Goal: Task Accomplishment & Management: Manage account settings

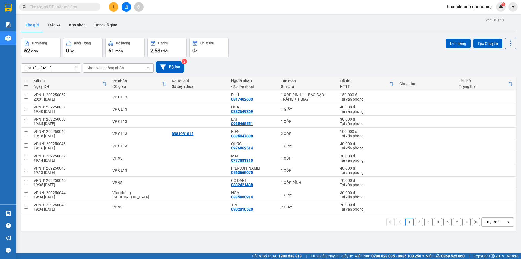
click at [496, 221] on div "10 / trang" at bounding box center [493, 221] width 17 height 5
click at [496, 212] on span "100 / trang" at bounding box center [492, 209] width 20 height 5
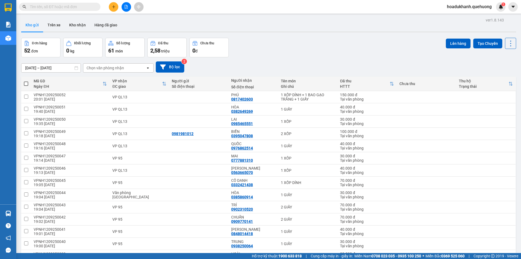
click at [26, 84] on span at bounding box center [26, 83] width 4 height 4
click at [26, 81] on input "checkbox" at bounding box center [26, 81] width 0 height 0
checkbox input "true"
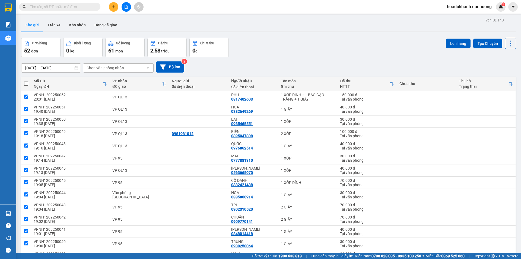
checkbox input "true"
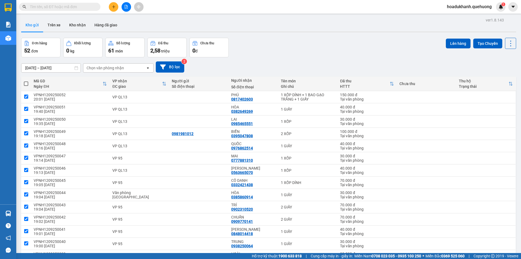
checkbox input "true"
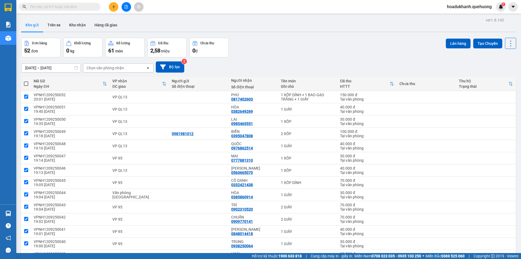
checkbox input "true"
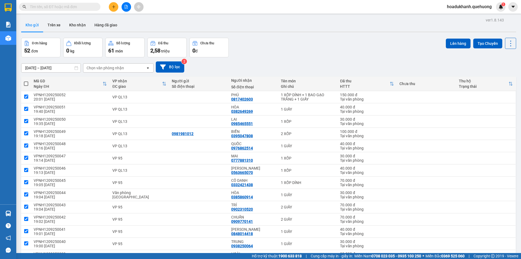
checkbox input "true"
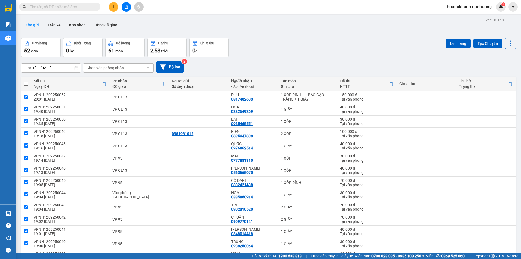
checkbox input "true"
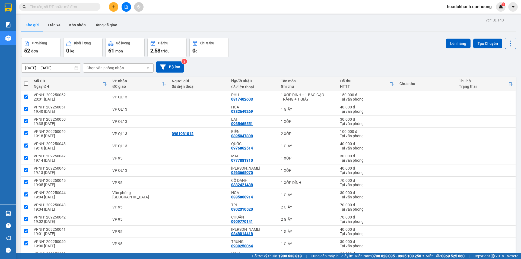
checkbox input "true"
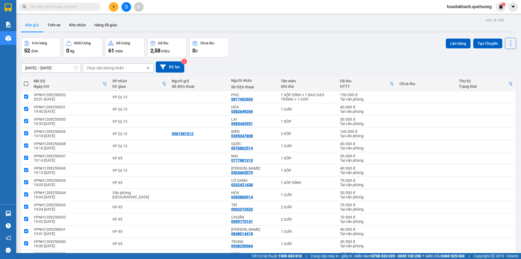
checkbox input "true"
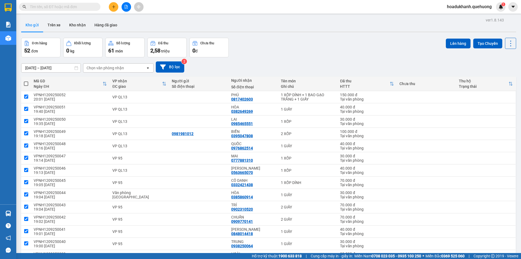
checkbox input "true"
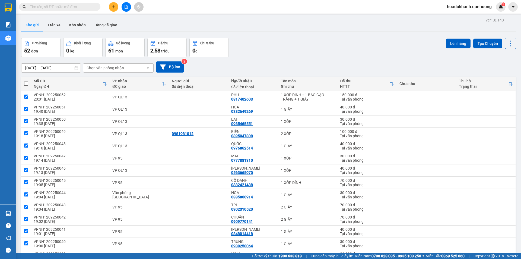
checkbox input "true"
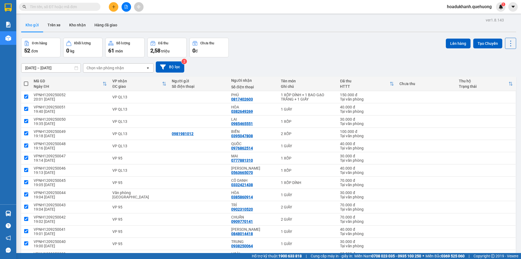
checkbox input "true"
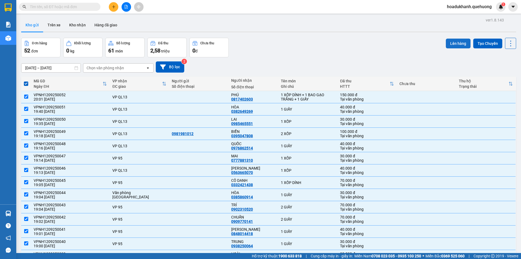
click at [462, 45] on button "Lên hàng" at bounding box center [458, 44] width 25 height 10
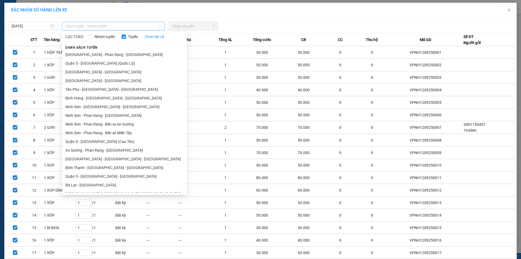
click at [151, 27] on span "Chọn tuyến - nhóm tuyến" at bounding box center [113, 26] width 96 height 8
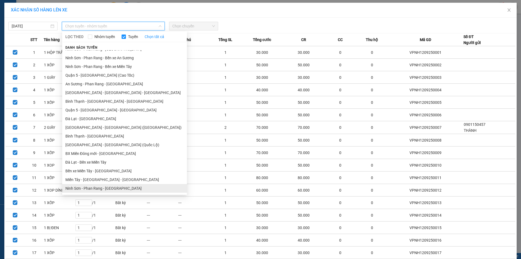
click at [90, 189] on li "Ninh Sơn - Phan Rang - Miền Tây" at bounding box center [124, 188] width 125 height 9
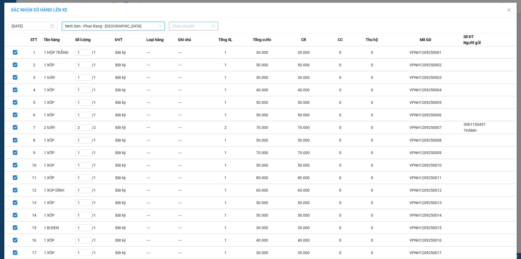
click at [196, 27] on span "Chọn chuyến" at bounding box center [193, 26] width 43 height 8
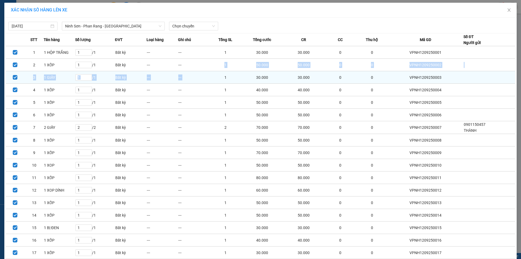
drag, startPoint x: 216, startPoint y: 65, endPoint x: 215, endPoint y: 78, distance: 12.2
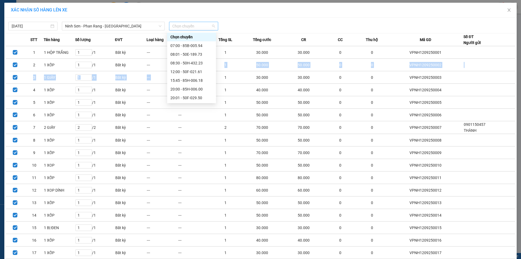
click at [190, 27] on span "Chọn chuyến" at bounding box center [193, 26] width 43 height 8
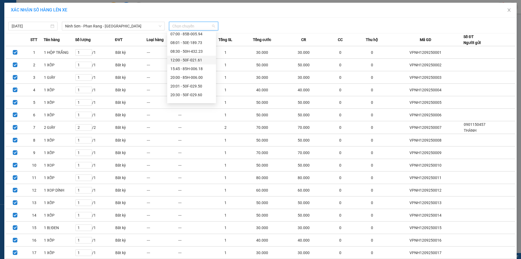
scroll to position [20, 0]
click at [197, 69] on div "20:00 - 85H-006.00" at bounding box center [192, 69] width 42 height 6
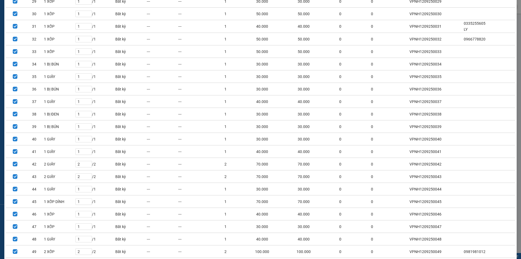
scroll to position [484, 0]
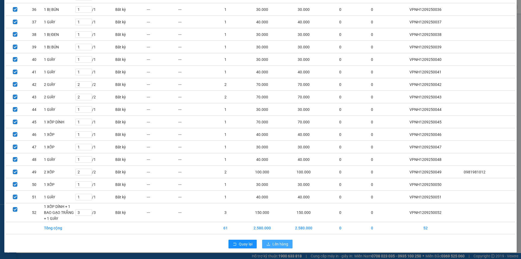
click at [282, 241] on span "Lên hàng" at bounding box center [281, 244] width 16 height 6
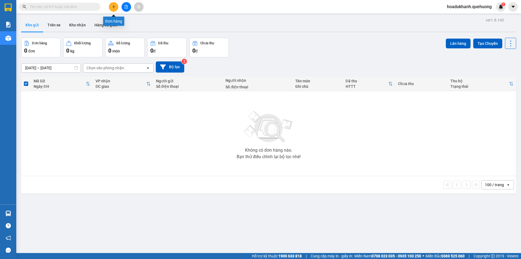
click at [116, 5] on button at bounding box center [114, 7] width 10 height 10
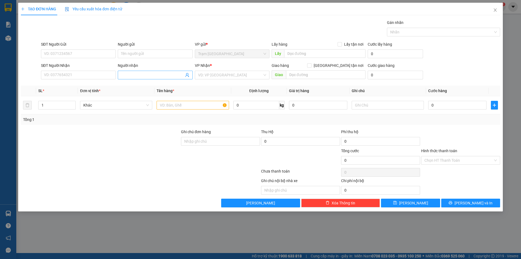
click at [140, 75] on input "Người nhận" at bounding box center [152, 75] width 63 height 6
click at [178, 104] on input "text" at bounding box center [193, 105] width 72 height 9
type input "1 XE MÁY"
click at [199, 72] on input "search" at bounding box center [230, 75] width 64 height 8
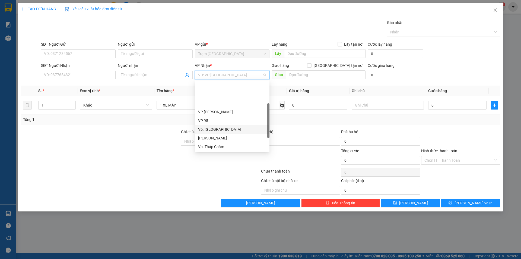
scroll to position [27, 0]
click at [216, 137] on div "VP QL13" at bounding box center [232, 137] width 68 height 6
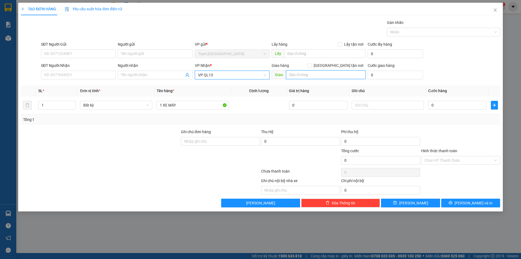
click at [301, 76] on input "text" at bounding box center [326, 74] width 80 height 9
type input "D"
type input "ĐẮC NHƠN"
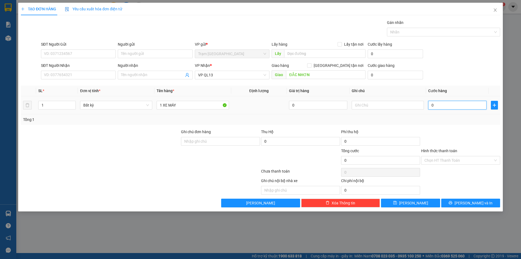
click at [452, 109] on input "0" at bounding box center [458, 105] width 58 height 9
type input "2"
type input "28"
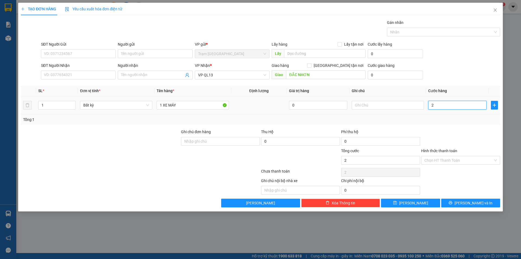
type input "28"
type input "280"
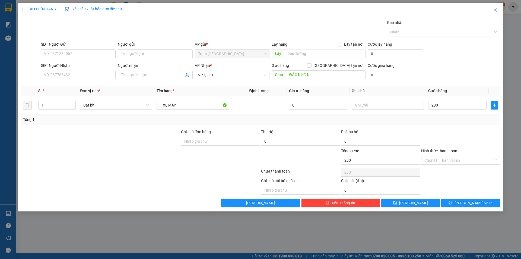
type input "280.000"
click at [452, 124] on div "Tổng: 1" at bounding box center [261, 119] width 480 height 10
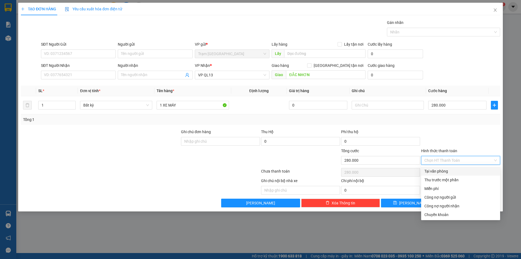
click at [441, 161] on input "Hình thức thanh toán" at bounding box center [459, 160] width 69 height 8
click at [441, 173] on div "Tại văn phòng" at bounding box center [461, 171] width 73 height 6
type input "0"
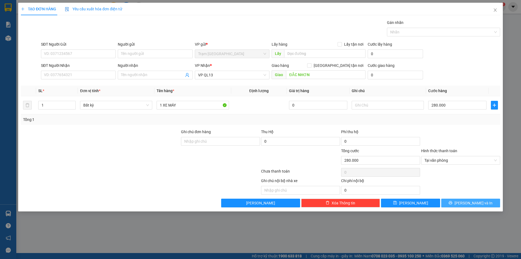
click at [453, 201] on icon "printer" at bounding box center [451, 203] width 4 height 4
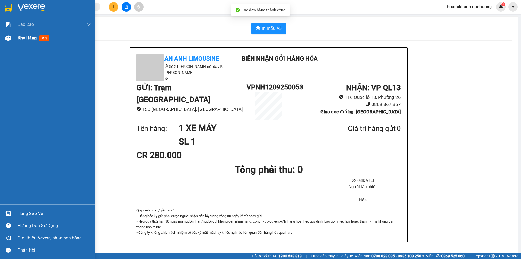
click at [9, 40] on img at bounding box center [8, 38] width 6 height 6
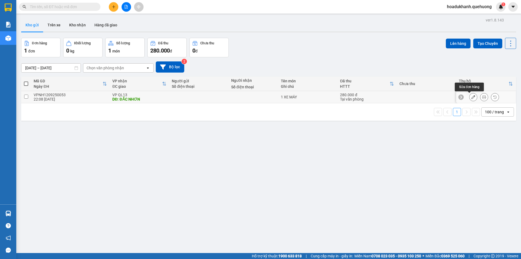
click at [472, 96] on icon at bounding box center [474, 97] width 4 height 4
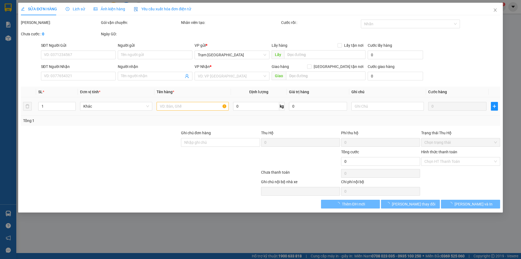
type input "ĐẮC NHƠN"
type input "280.000"
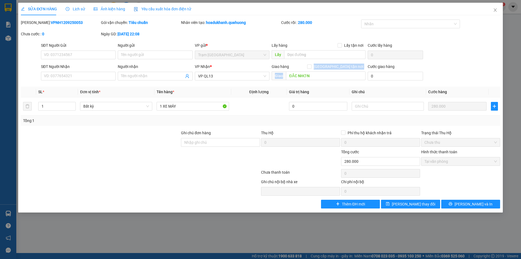
drag, startPoint x: 309, startPoint y: 70, endPoint x: 284, endPoint y: 72, distance: 25.6
click at [284, 72] on div "Giao hàng Giao tận nơi Giao ĐẮC NHƠN" at bounding box center [319, 73] width 94 height 19
type input "HỦY ĐƠN"
click at [390, 202] on icon "save" at bounding box center [388, 204] width 4 height 4
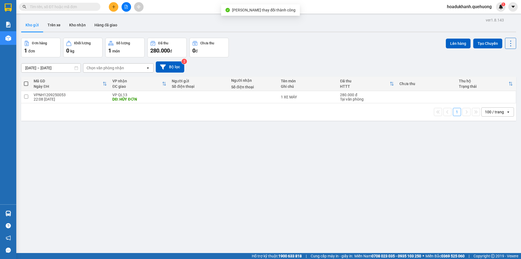
click at [477, 7] on span "hoadukhanh.quehuong" at bounding box center [469, 6] width 53 height 7
click at [465, 17] on span "Đăng xuất" at bounding box center [472, 17] width 43 height 6
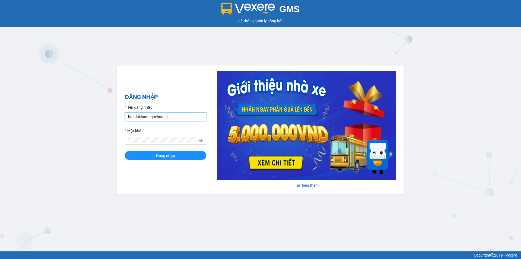
click at [187, 114] on input "hoadukhanh.quehuong" at bounding box center [165, 116] width 81 height 9
type input "hanghoapr.quehuong"
click at [168, 152] on button "Đăng nhập" at bounding box center [165, 155] width 81 height 9
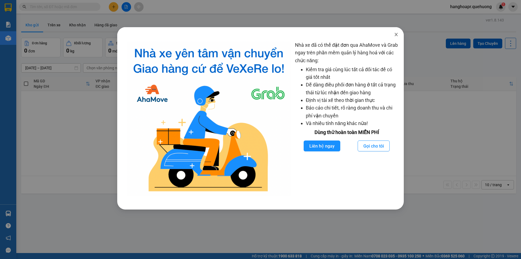
click at [398, 35] on icon "close" at bounding box center [396, 34] width 4 height 4
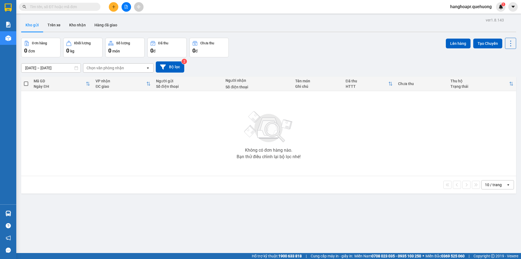
click at [458, 8] on span "hanghoapr.quehuong" at bounding box center [471, 6] width 50 height 7
click at [459, 17] on span "Đăng xuất" at bounding box center [473, 17] width 39 height 6
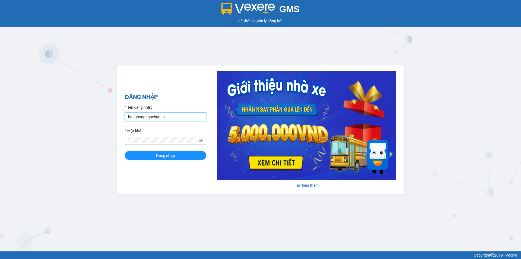
click at [169, 116] on input "hanghoapr.quehuong" at bounding box center [165, 116] width 81 height 9
type input "huyentongdai.quehuong"
click at [125, 151] on button "Đăng nhập" at bounding box center [165, 155] width 81 height 9
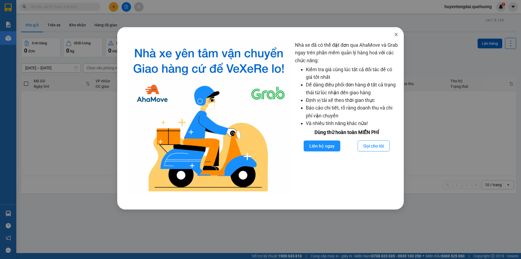
click at [397, 36] on icon "close" at bounding box center [396, 34] width 3 height 3
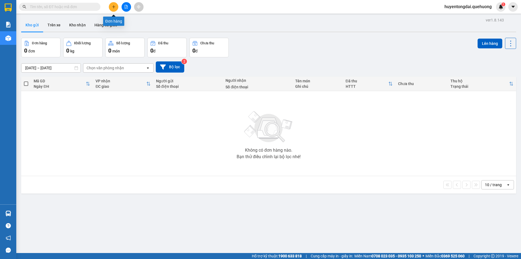
click at [116, 9] on button at bounding box center [114, 7] width 10 height 10
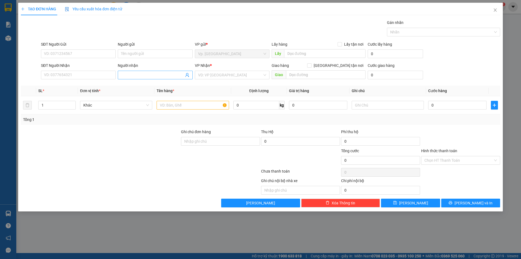
click at [153, 75] on input "Người nhận" at bounding box center [152, 75] width 63 height 6
click at [218, 74] on input "search" at bounding box center [230, 75] width 64 height 8
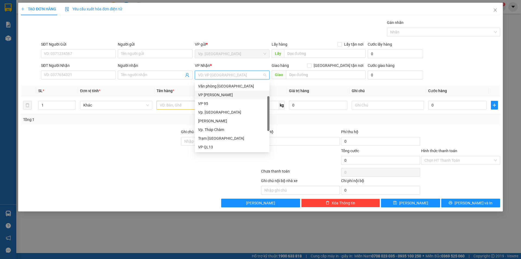
scroll to position [18, 0]
drag, startPoint x: 269, startPoint y: 109, endPoint x: 233, endPoint y: 128, distance: 40.3
click at [269, 124] on div at bounding box center [268, 113] width 2 height 35
click at [209, 142] on div "VP QL13" at bounding box center [232, 145] width 75 height 9
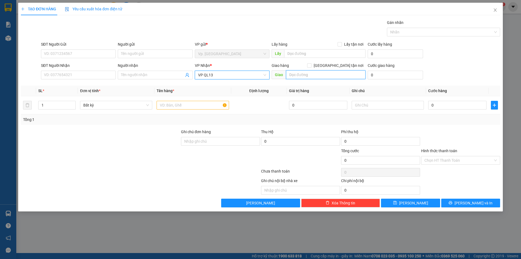
click at [294, 73] on input "text" at bounding box center [326, 74] width 80 height 9
type input "d"
type input "đ"
type input "D"
type input "ĐẮC NHƠN"
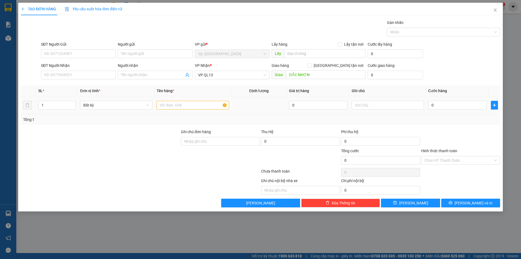
click at [176, 110] on div at bounding box center [193, 105] width 72 height 11
click at [175, 108] on input "text" at bounding box center [193, 105] width 72 height 9
type input "1 XE MÁY SỐ"
click at [441, 103] on input "0" at bounding box center [458, 105] width 58 height 9
type input "2"
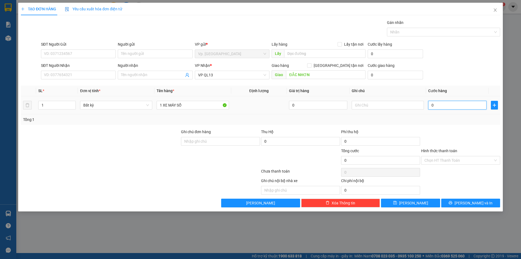
type input "2"
type input "28"
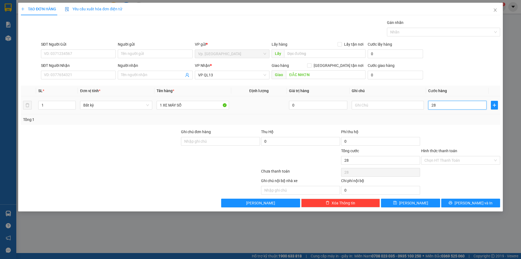
type input "280"
type input "280.000"
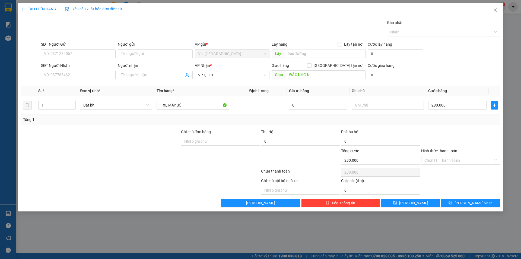
click at [437, 125] on div "Transit Pickup Surcharge Ids Transit Deliver Surcharge Ids Transit Deliver Surc…" at bounding box center [261, 114] width 480 height 188
click at [431, 157] on input "Hình thức thanh toán" at bounding box center [459, 160] width 69 height 8
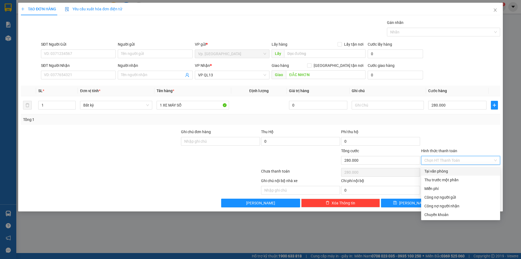
click at [439, 168] on div "Tại văn phòng" at bounding box center [460, 171] width 79 height 9
type input "0"
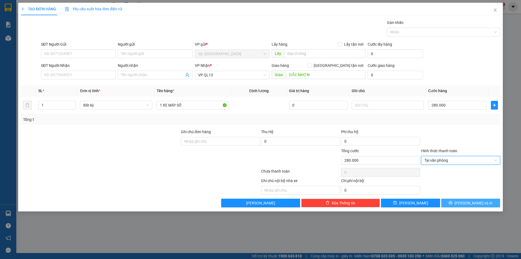
click at [467, 203] on span "Lưu và In" at bounding box center [474, 203] width 38 height 6
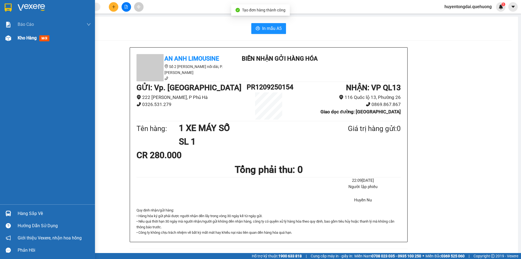
click at [12, 37] on div at bounding box center [9, 38] width 10 height 10
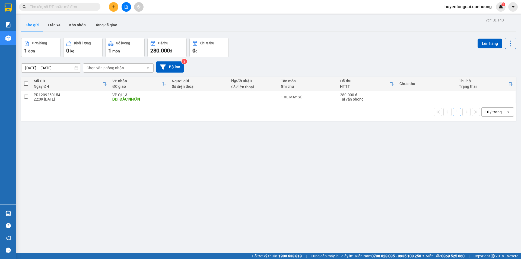
click at [27, 83] on span at bounding box center [26, 83] width 4 height 4
click at [26, 81] on input "checkbox" at bounding box center [26, 81] width 0 height 0
checkbox input "true"
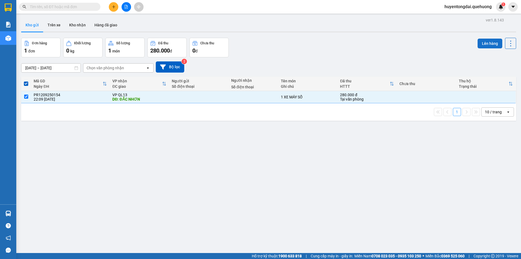
click at [483, 41] on button "Lên hàng" at bounding box center [490, 44] width 25 height 10
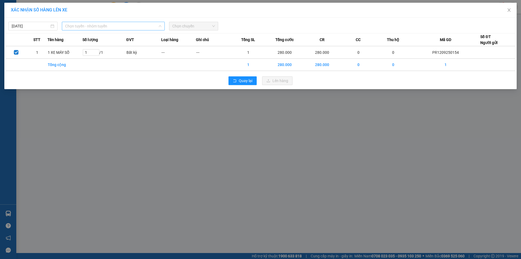
click at [65, 29] on span "Chọn tuyến - nhóm tuyến" at bounding box center [113, 26] width 96 height 8
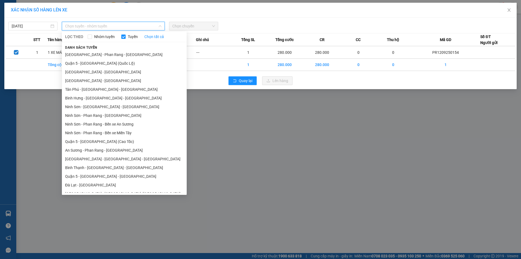
scroll to position [66, 0]
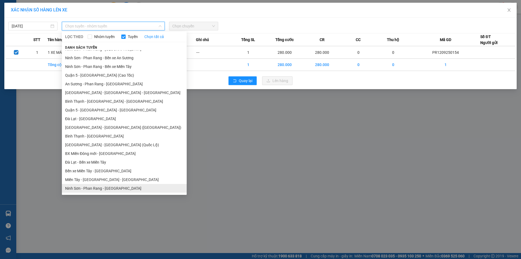
click at [113, 187] on li "Ninh Sơn - Phan Rang - Miền Tây" at bounding box center [124, 188] width 125 height 9
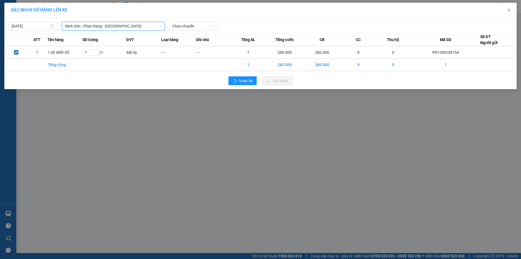
click at [196, 20] on div "12/09/2025 Ninh Sơn - Phan Rang - Miền Tây Ninh Sơn - Phan Rang - Miền Tây LỌC …" at bounding box center [261, 24] width 510 height 11
click at [196, 24] on span "Chọn chuyến" at bounding box center [193, 26] width 43 height 8
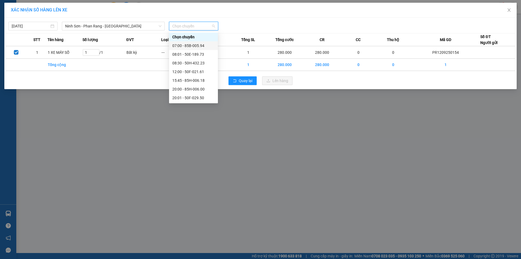
scroll to position [47, 0]
click at [177, 64] on div "21:00 - 50H-434.58" at bounding box center [193, 68] width 49 height 9
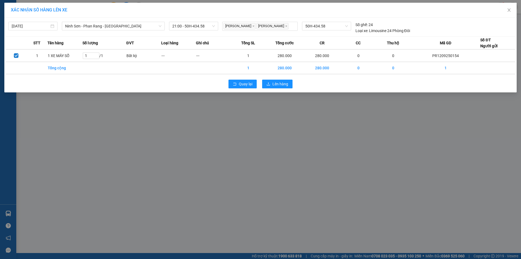
click at [262, 90] on div "Quay lại Lên hàng" at bounding box center [261, 84] width 510 height 14
click at [272, 88] on button "Lên hàng" at bounding box center [277, 84] width 30 height 9
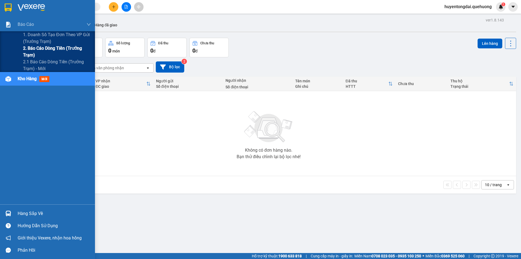
click at [36, 49] on span "2. Báo cáo dòng tiền (trưởng trạm)" at bounding box center [57, 52] width 68 height 14
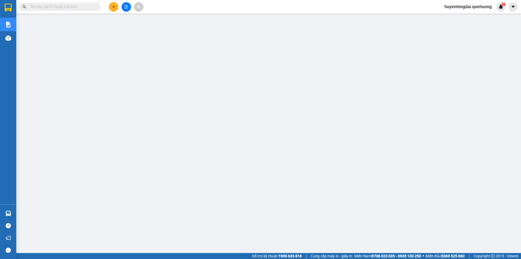
click at [466, 5] on span "huyentongdai.quehuong" at bounding box center [468, 6] width 56 height 7
click at [464, 15] on span "Đăng xuất" at bounding box center [470, 17] width 45 height 6
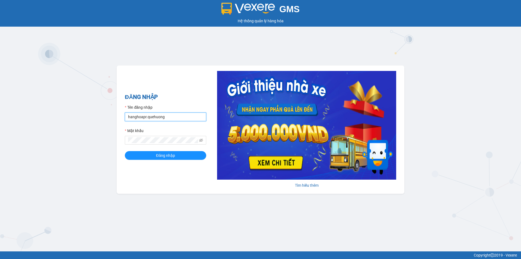
click at [180, 115] on input "hanghoapr.quehuong" at bounding box center [165, 116] width 81 height 9
click at [167, 114] on input "hoadukhanh.quehuong" at bounding box center [165, 116] width 81 height 9
type input "hanghoapr.quehuong"
click at [165, 155] on span "Đăng nhập" at bounding box center [165, 155] width 19 height 6
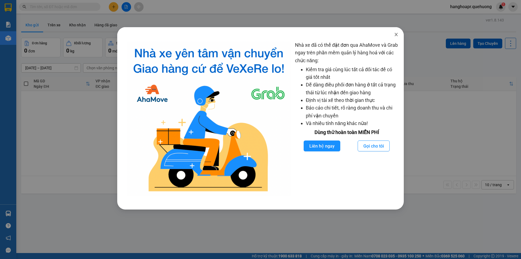
click at [399, 35] on span "Close" at bounding box center [396, 34] width 15 height 15
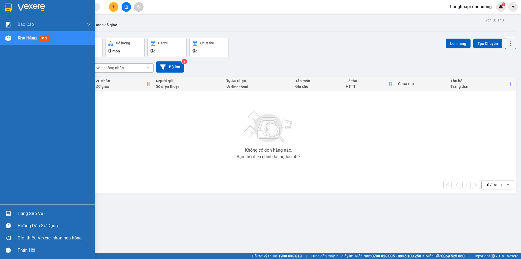
click at [24, 39] on span "Kho hàng" at bounding box center [27, 37] width 19 height 5
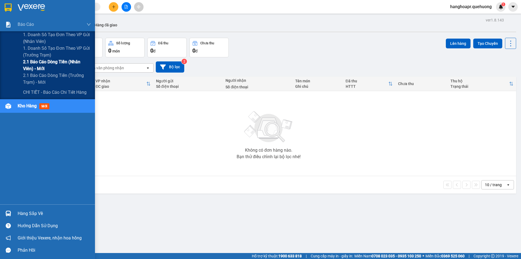
click at [36, 64] on span "2.1 Báo cáo dòng tiền (nhân viên) - mới" at bounding box center [57, 65] width 68 height 14
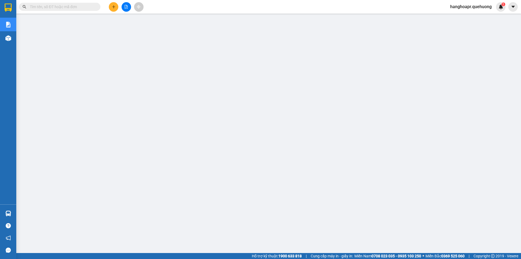
click at [468, 11] on div "hanghoapr.quehuong 1" at bounding box center [476, 7] width 60 height 10
click at [468, 10] on span "hanghoapr.quehuong" at bounding box center [471, 6] width 50 height 7
click at [467, 15] on span "Đăng xuất" at bounding box center [473, 17] width 39 height 6
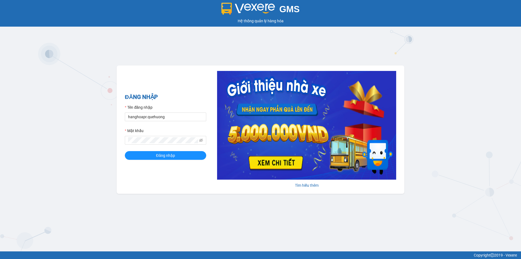
click at [143, 182] on div "ĐĂNG NHẬP Tên đăng nhập hanghoapr.quehuong Mật khẩu Đăng nhập [PERSON_NAME] thêm" at bounding box center [261, 129] width 288 height 128
drag, startPoint x: 172, startPoint y: 115, endPoint x: 170, endPoint y: 121, distance: 6.1
click at [172, 115] on input "hanghoapr.quehuong" at bounding box center [165, 116] width 81 height 9
click at [141, 157] on button "Đăng nhập" at bounding box center [165, 155] width 81 height 9
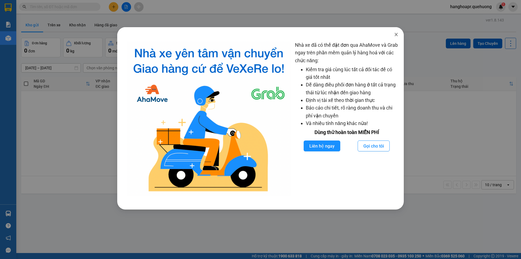
click at [395, 34] on icon "close" at bounding box center [396, 34] width 4 height 4
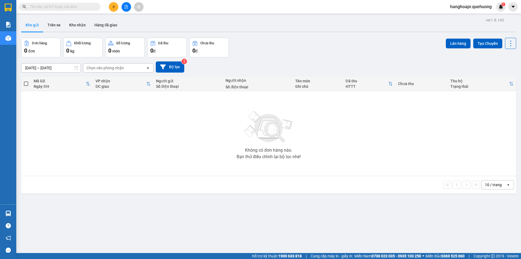
click at [467, 9] on span "hanghoapr.quehuong" at bounding box center [471, 6] width 50 height 7
click at [467, 20] on li "Đăng xuất" at bounding box center [470, 16] width 51 height 9
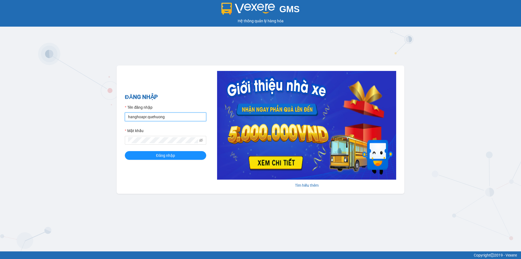
click at [158, 120] on input "hanghoapr.quehuong" at bounding box center [165, 116] width 81 height 9
click at [171, 117] on input "hanghoapr.quehuong" at bounding box center [165, 116] width 81 height 9
type input "huyentongdai.quehuong"
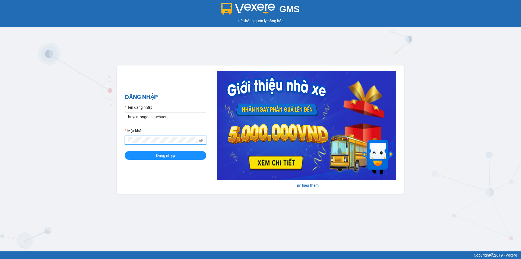
click at [125, 151] on button "Đăng nhập" at bounding box center [165, 155] width 81 height 9
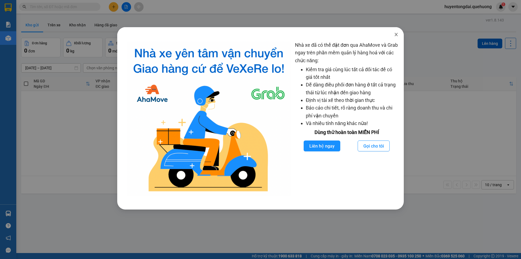
click at [396, 33] on icon "close" at bounding box center [396, 34] width 4 height 4
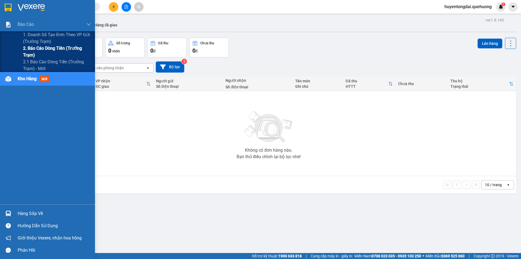
click at [28, 49] on span "2. Báo cáo dòng tiền (trưởng trạm)" at bounding box center [57, 52] width 68 height 14
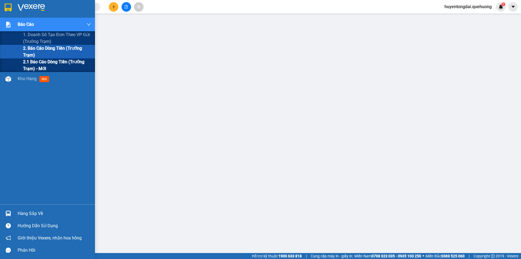
click at [45, 64] on span "2.1 Báo cáo dòng tiền (trưởng trạm) - mới" at bounding box center [57, 65] width 68 height 14
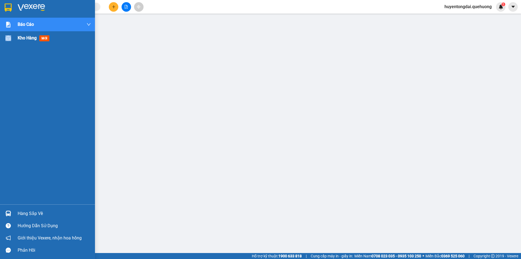
drag, startPoint x: 14, startPoint y: 43, endPoint x: 16, endPoint y: 38, distance: 6.1
click at [16, 38] on div "Kho hàng mới" at bounding box center [47, 38] width 95 height 14
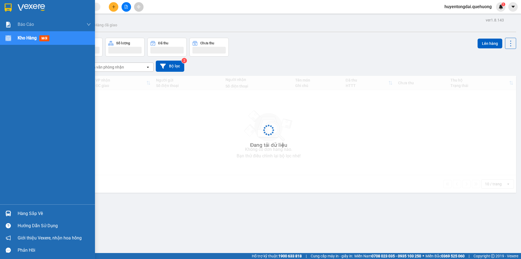
click at [16, 38] on div "Kho hàng mới" at bounding box center [47, 38] width 95 height 14
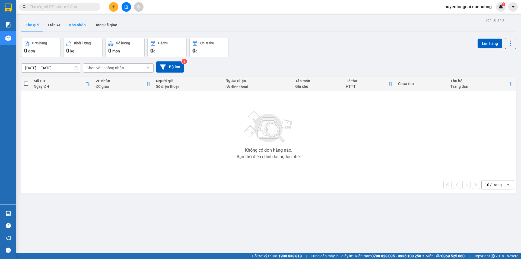
click at [84, 26] on button "Kho nhận" at bounding box center [77, 24] width 25 height 13
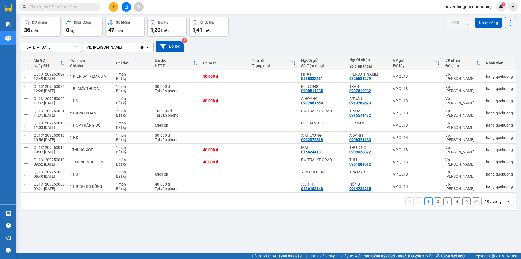
scroll to position [23, 0]
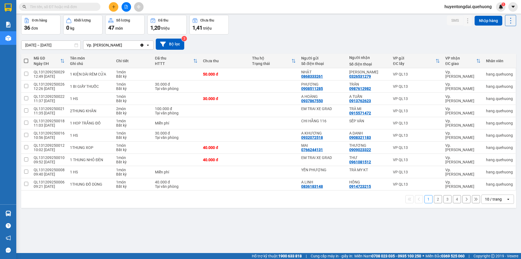
click at [492, 200] on div "10 / trang" at bounding box center [493, 198] width 17 height 5
click at [488, 187] on span "100 / trang" at bounding box center [492, 186] width 20 height 5
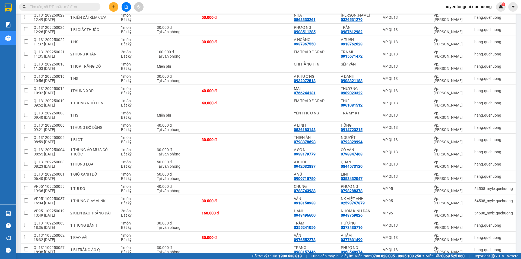
scroll to position [114, 0]
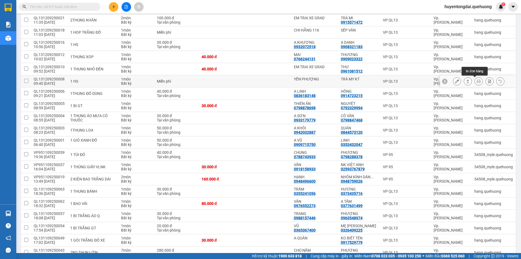
click at [466, 81] on icon at bounding box center [468, 81] width 4 height 4
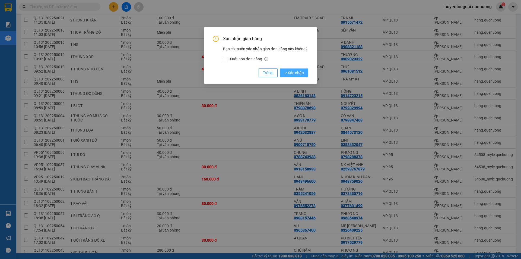
click at [295, 74] on span "Xác nhận" at bounding box center [294, 73] width 20 height 6
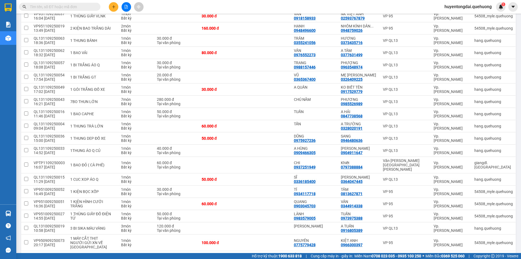
scroll to position [288, 0]
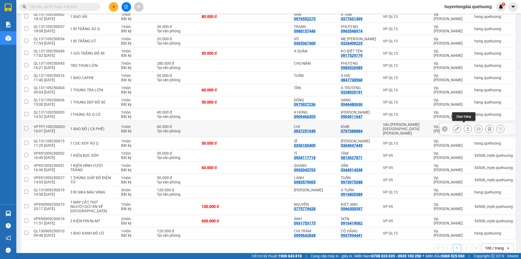
click at [466, 127] on icon at bounding box center [468, 129] width 4 height 4
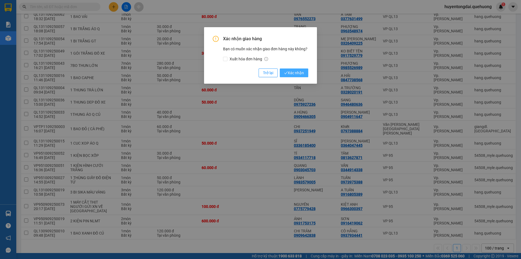
click at [302, 71] on span "Xác nhận" at bounding box center [294, 73] width 20 height 6
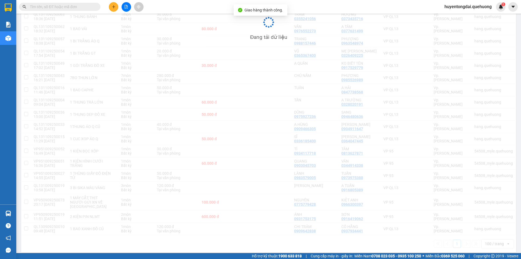
scroll to position [276, 0]
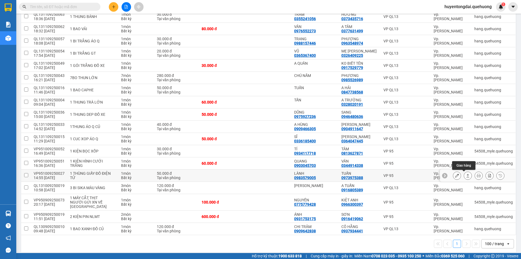
click at [466, 177] on icon at bounding box center [468, 176] width 4 height 4
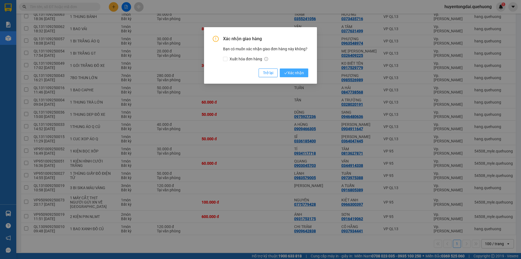
click at [301, 72] on span "Xác nhận" at bounding box center [294, 73] width 20 height 6
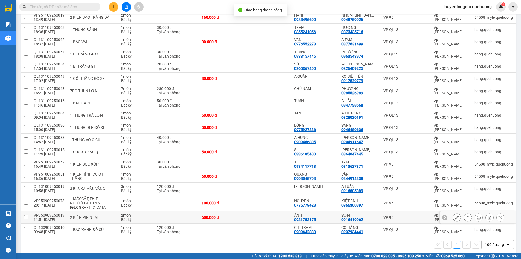
scroll to position [264, 0]
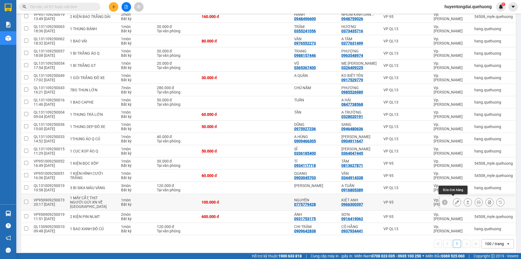
click at [455, 200] on icon at bounding box center [457, 202] width 4 height 4
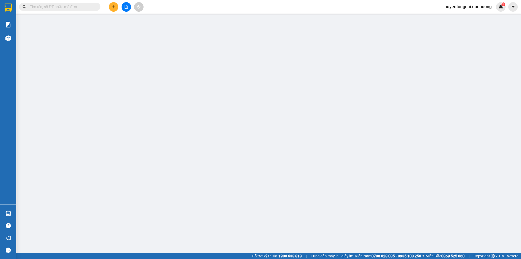
type input "0775779428"
type input "NGUYÊN"
type input "0966300397"
type input "KIỆT ANH"
type input "100.000"
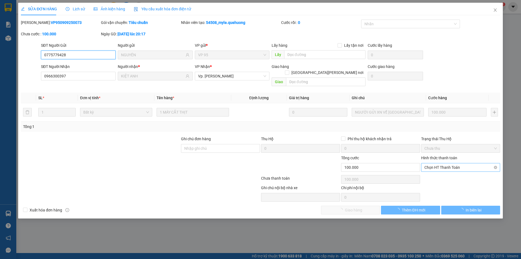
click at [432, 163] on span "Chọn HT Thanh Toán" at bounding box center [461, 167] width 73 height 8
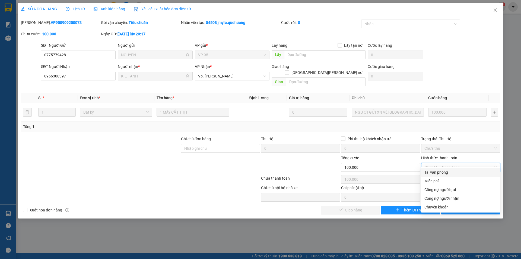
click at [436, 170] on div "Tại văn phòng" at bounding box center [461, 172] width 73 height 6
type input "0"
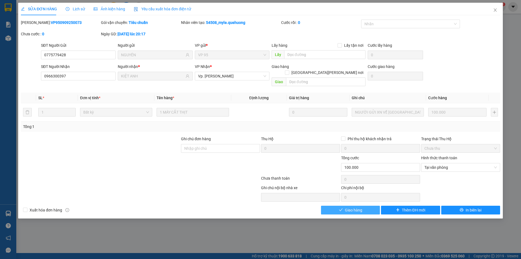
click at [367, 206] on button "Giao hàng" at bounding box center [350, 210] width 59 height 9
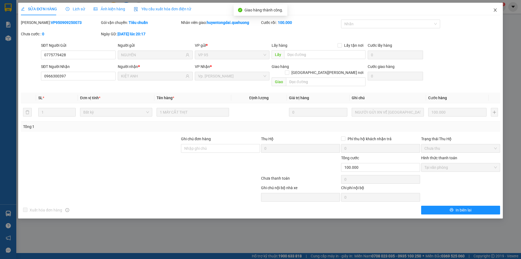
click at [495, 10] on icon "close" at bounding box center [495, 9] width 3 height 3
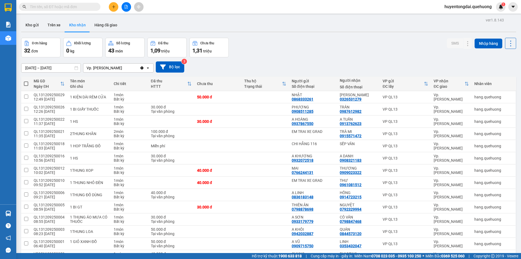
scroll to position [251, 0]
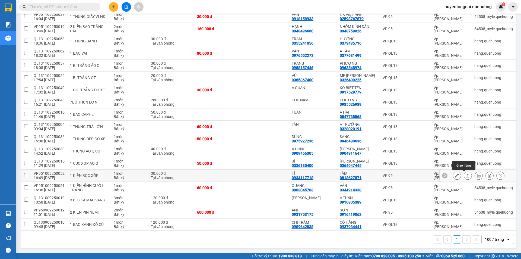
click at [466, 176] on icon at bounding box center [468, 176] width 4 height 4
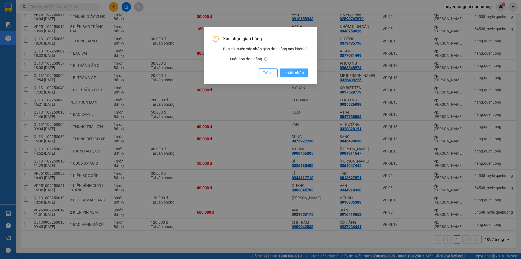
click at [303, 74] on span "Xác nhận" at bounding box center [294, 73] width 20 height 6
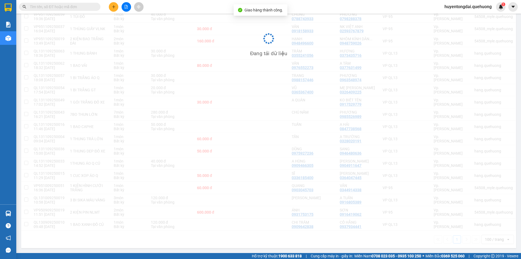
scroll to position [239, 0]
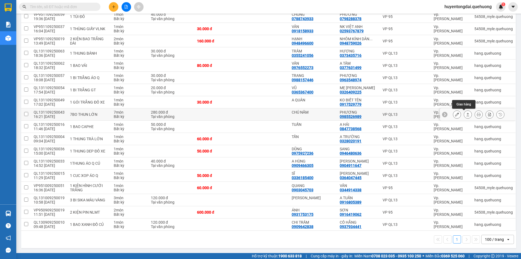
click at [466, 116] on icon at bounding box center [468, 114] width 4 height 4
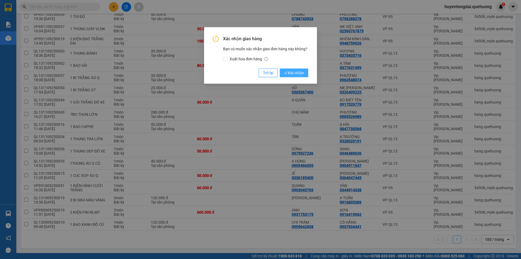
click at [298, 75] on span "Xác nhận" at bounding box center [294, 73] width 20 height 6
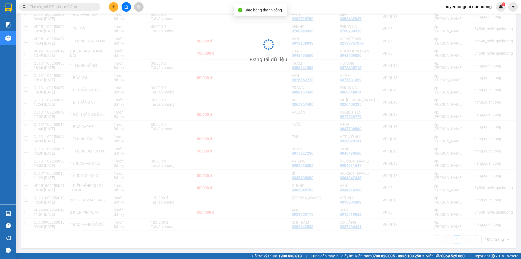
scroll to position [227, 0]
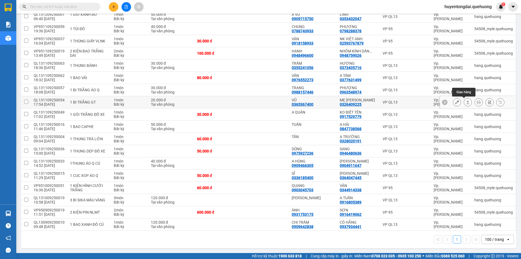
click at [464, 103] on button at bounding box center [468, 102] width 8 height 10
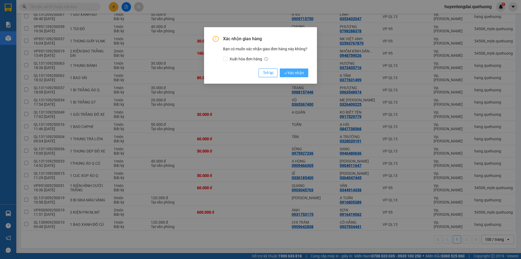
click at [300, 72] on span "Xác nhận" at bounding box center [294, 73] width 20 height 6
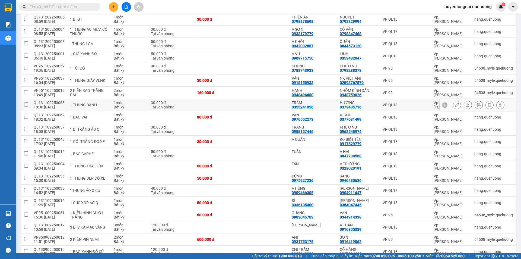
scroll to position [188, 0]
click at [455, 94] on icon at bounding box center [457, 93] width 4 height 4
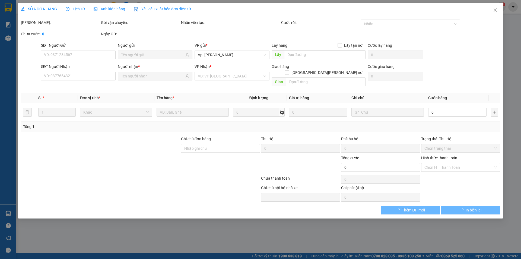
type input "0948496600"
type input "HẠNH"
type input "0948759026"
type input "NHÔM KÍNH DÂN WINDOW"
type input "160.000"
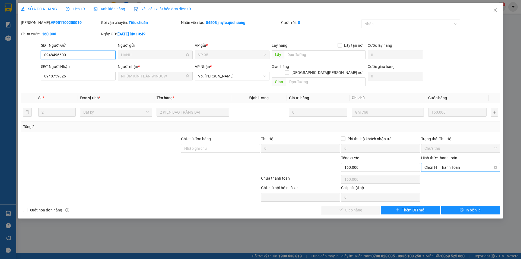
click at [439, 163] on span "Chọn HT Thanh Toán" at bounding box center [461, 167] width 73 height 8
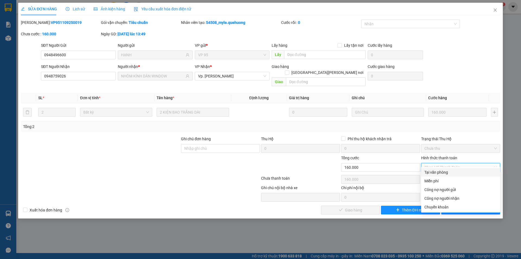
click at [439, 172] on div "Tại văn phòng" at bounding box center [461, 172] width 73 height 6
type input "0"
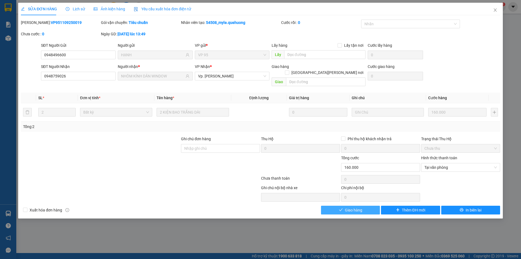
click at [361, 207] on span "Giao hàng" at bounding box center [353, 210] width 17 height 6
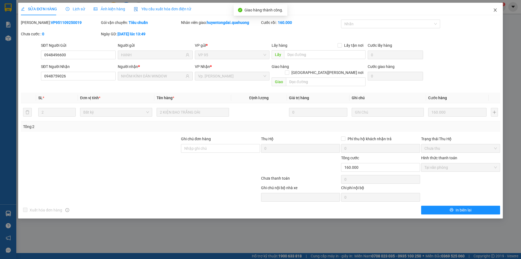
click at [493, 10] on icon "close" at bounding box center [495, 10] width 4 height 4
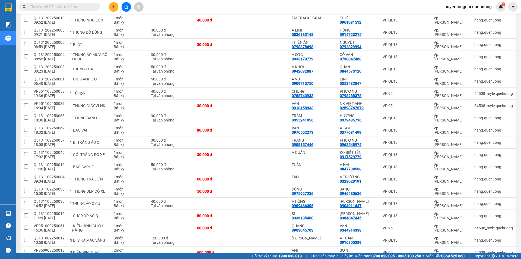
scroll to position [171, 0]
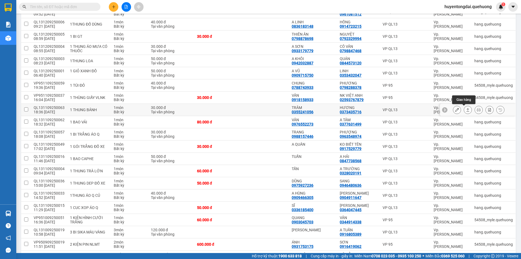
click at [464, 111] on button at bounding box center [468, 110] width 8 height 10
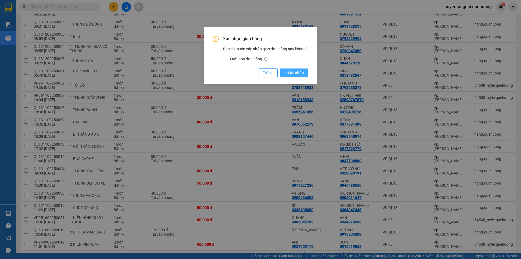
click at [297, 75] on span "Xác nhận" at bounding box center [294, 73] width 20 height 6
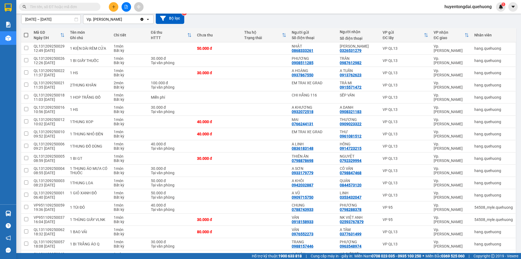
scroll to position [0, 0]
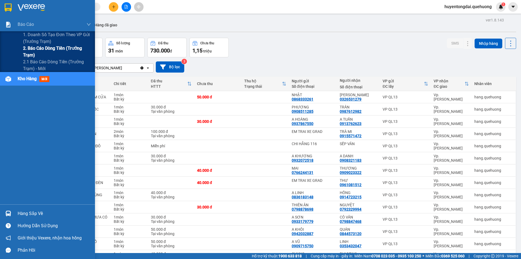
click at [29, 51] on span "2. Báo cáo dòng tiền (trưởng trạm)" at bounding box center [57, 52] width 68 height 14
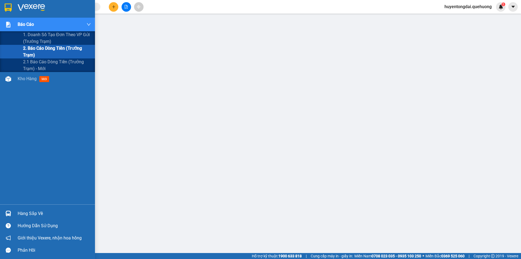
click at [46, 50] on span "2. Báo cáo dòng tiền (trưởng trạm)" at bounding box center [57, 52] width 68 height 14
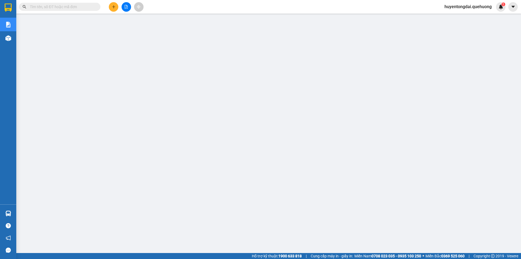
click at [464, 5] on span "huyentongdai.quehuong" at bounding box center [468, 6] width 56 height 7
click at [457, 18] on span "Đăng xuất" at bounding box center [470, 17] width 45 height 6
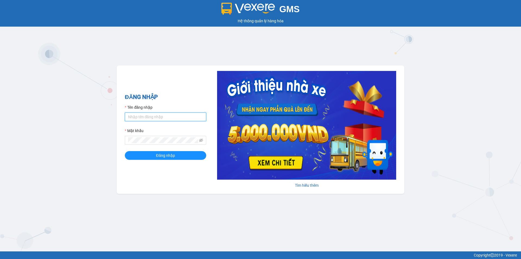
type input "hanghoapr.quehuong"
click at [158, 118] on input "hanghoapr.quehuong" at bounding box center [165, 116] width 81 height 9
click at [170, 160] on button "Đăng nhập" at bounding box center [165, 155] width 81 height 9
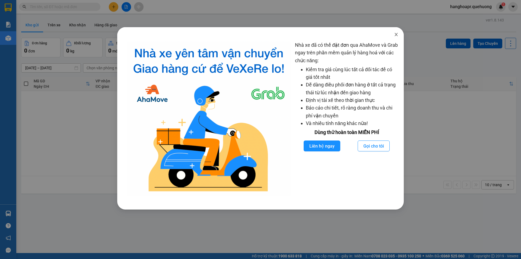
click at [396, 36] on icon "close" at bounding box center [396, 34] width 4 height 4
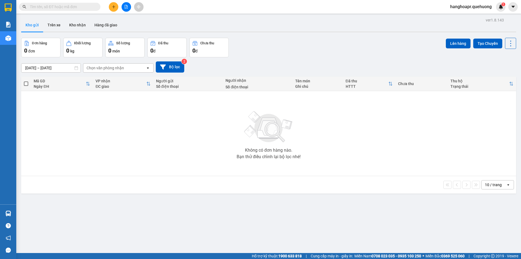
click at [470, 6] on span "hanghoapr.quehuong" at bounding box center [471, 6] width 50 height 7
click at [473, 15] on span "Đăng xuất" at bounding box center [473, 17] width 39 height 6
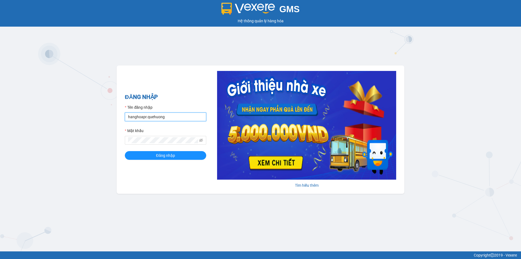
click at [150, 120] on input "hanghoapr.quehuong" at bounding box center [165, 116] width 81 height 9
click at [183, 114] on input "hanghoapr.quehuong" at bounding box center [165, 116] width 81 height 9
type input "huyentongdai.quehuong"
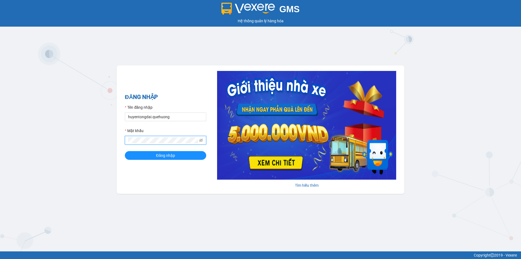
click at [125, 151] on button "Đăng nhập" at bounding box center [165, 155] width 81 height 9
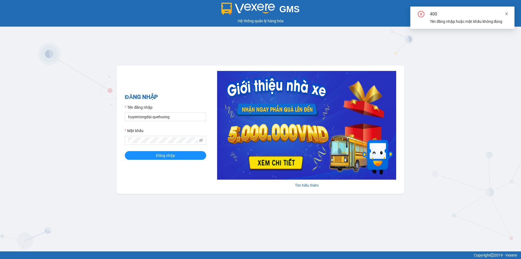
click at [507, 14] on icon "close" at bounding box center [507, 14] width 4 height 4
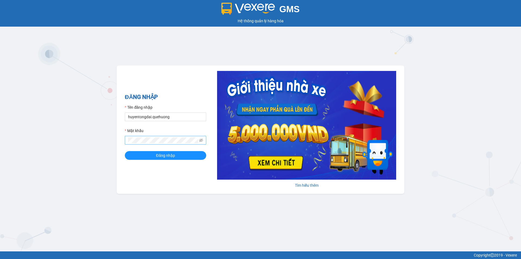
click at [199, 139] on span at bounding box center [165, 140] width 81 height 9
click at [201, 140] on icon "eye-invisible" at bounding box center [201, 140] width 4 height 4
click at [125, 151] on button "Đăng nhập" at bounding box center [165, 155] width 81 height 9
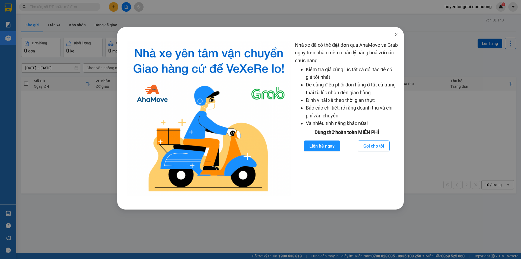
click at [396, 36] on icon "close" at bounding box center [396, 34] width 4 height 4
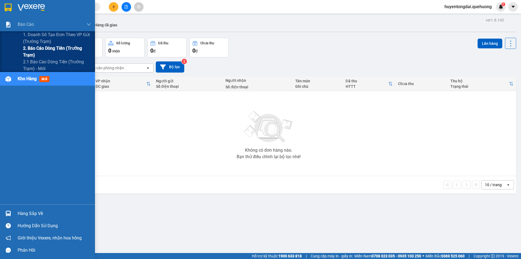
click at [37, 51] on span "2. Báo cáo dòng tiền (trưởng trạm)" at bounding box center [57, 52] width 68 height 14
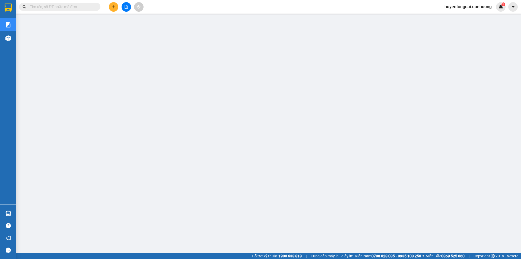
click at [491, 5] on span "huyentongdai.quehuong" at bounding box center [468, 6] width 56 height 7
click at [459, 16] on span "Đăng xuất" at bounding box center [470, 17] width 45 height 6
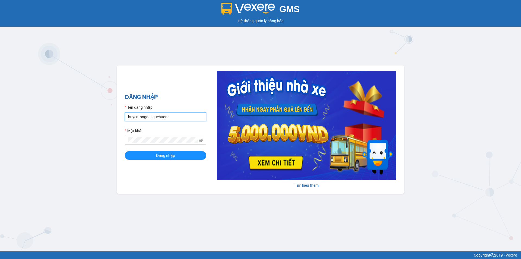
click at [163, 113] on input "huyentongdai.quehuong" at bounding box center [165, 116] width 81 height 9
type input "hanghoapr.quehuong"
click at [176, 153] on button "Đăng nhập" at bounding box center [165, 155] width 81 height 9
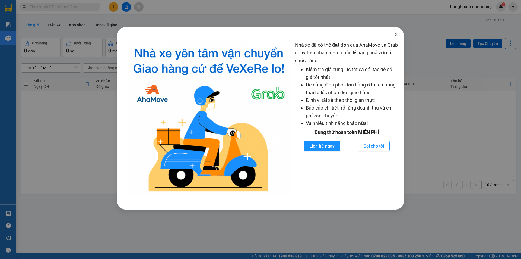
click at [397, 33] on icon "close" at bounding box center [396, 34] width 4 height 4
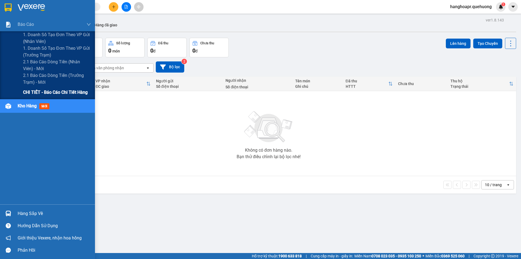
click at [54, 92] on span "CHI TIẾT - Báo cáo chi tiết hàng" at bounding box center [55, 92] width 65 height 7
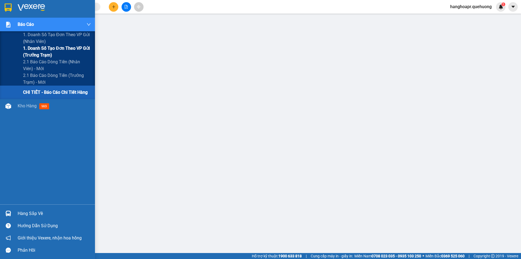
click at [45, 53] on span "1. Doanh số tạo đơn theo VP gửi (trưởng trạm)" at bounding box center [57, 52] width 68 height 14
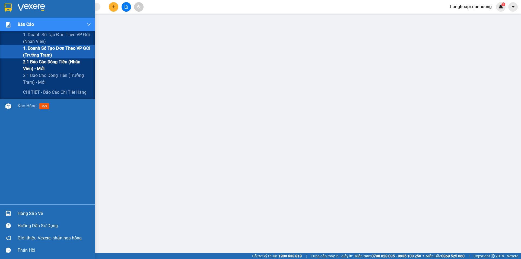
click at [37, 63] on span "2.1 Báo cáo dòng tiền (nhân viên) - mới" at bounding box center [57, 65] width 68 height 14
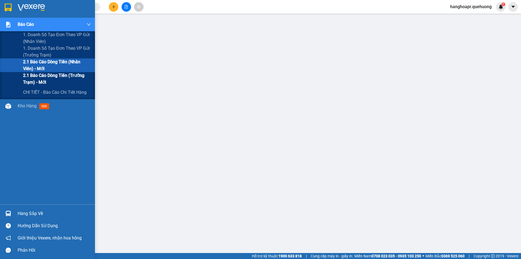
click at [32, 79] on span "2.1 Báo cáo dòng tiền (trưởng trạm) - mới" at bounding box center [57, 79] width 68 height 14
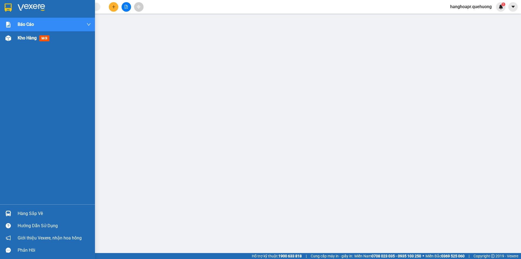
click at [36, 38] on span "Kho hàng" at bounding box center [27, 37] width 19 height 5
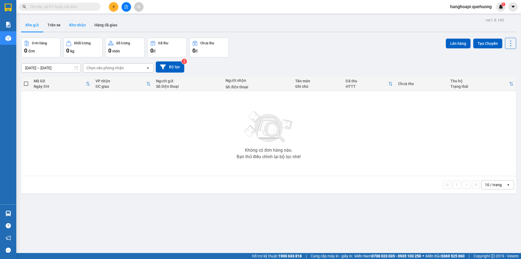
click at [81, 24] on button "Kho nhận" at bounding box center [77, 24] width 25 height 13
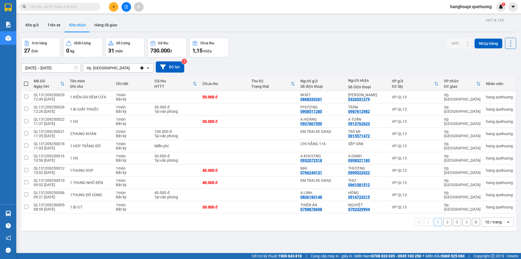
scroll to position [25, 0]
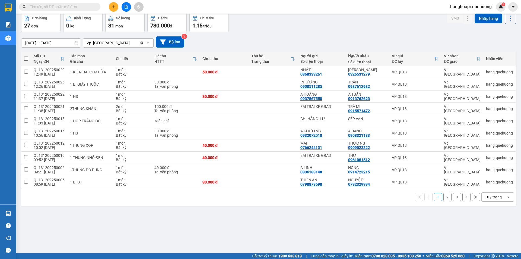
click at [493, 198] on div "10 / trang" at bounding box center [493, 196] width 17 height 5
click at [495, 184] on span "100 / trang" at bounding box center [492, 184] width 20 height 5
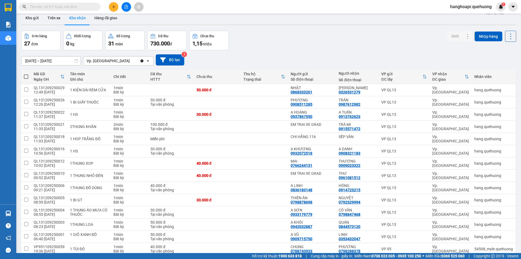
scroll to position [0, 0]
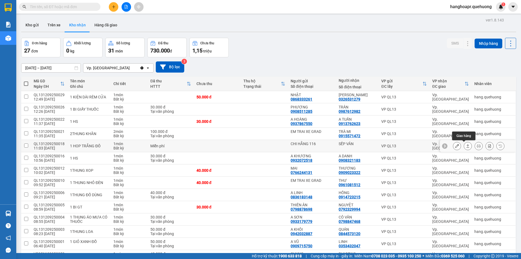
click at [466, 146] on icon at bounding box center [468, 146] width 4 height 4
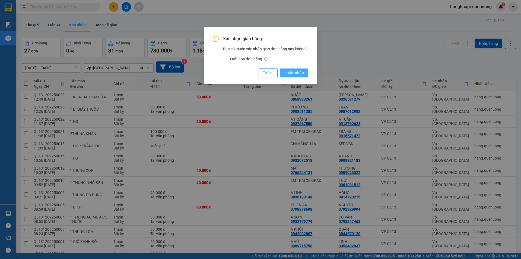
click at [283, 72] on button "Xác nhận" at bounding box center [294, 72] width 29 height 9
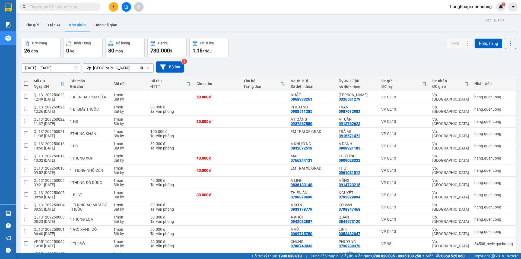
click at [128, 7] on icon "file-add" at bounding box center [126, 7] width 4 height 4
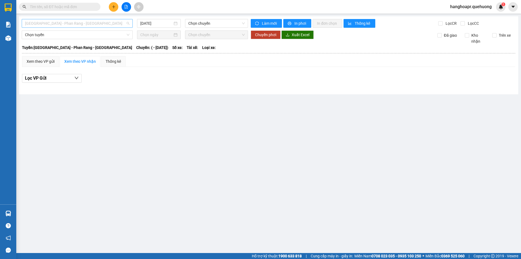
click at [111, 22] on span "Sài Gòn - Phan Rang - Ninh Sơn" at bounding box center [77, 23] width 105 height 8
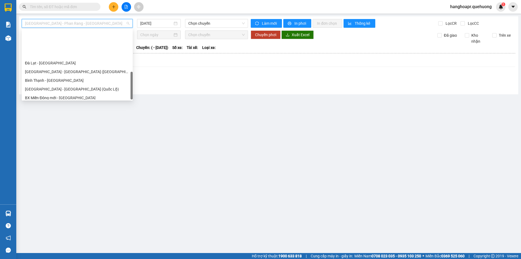
scroll to position [148, 0]
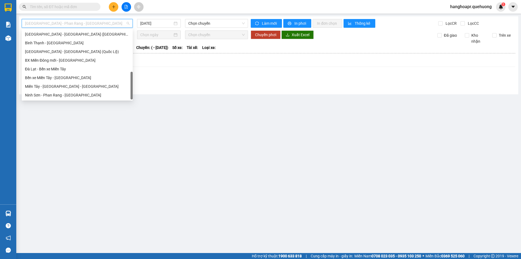
drag, startPoint x: 132, startPoint y: 53, endPoint x: 139, endPoint y: 104, distance: 51.0
click at [139, 104] on body "Kết quả tìm kiếm ( 0 ) Bộ lọc No Data hanghoapr.quehuong 1 Báo cáo 1. Doanh số …" at bounding box center [260, 129] width 521 height 259
click at [53, 93] on div "Ninh Sơn - Phan Rang - Miền Tây" at bounding box center [77, 95] width 105 height 6
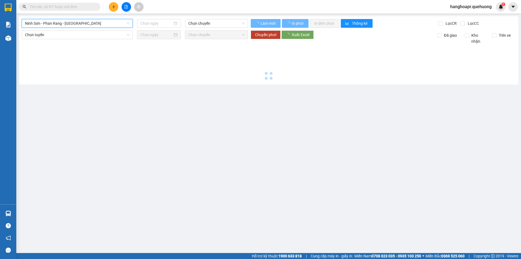
type input "12/09/2025"
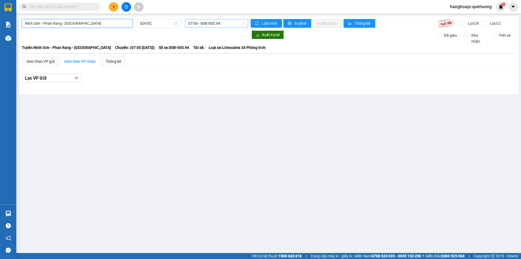
click at [196, 25] on span "07:00 - 85B-005.94" at bounding box center [216, 23] width 56 height 8
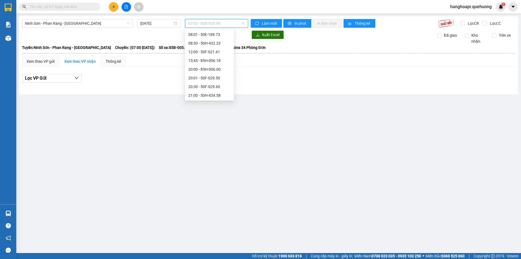
scroll to position [24, 0]
click at [197, 86] on div "21:00 - 50H-434.58" at bounding box center [209, 88] width 42 height 6
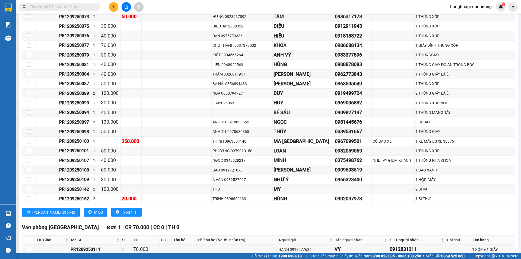
scroll to position [1355, 0]
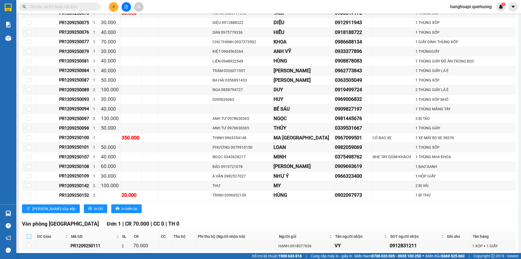
click at [30, 233] on label at bounding box center [29, 236] width 4 height 6
click at [30, 234] on input "checkbox" at bounding box center [29, 236] width 4 height 4
checkbox input "true"
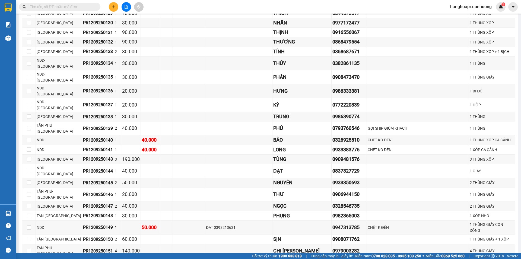
scroll to position [0, 0]
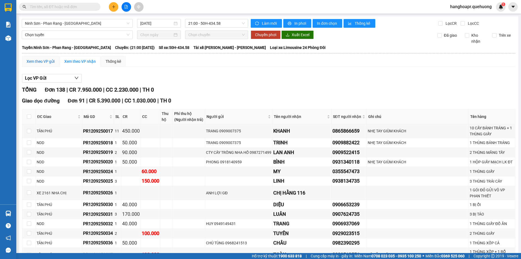
click at [37, 60] on div "Xem theo VP gửi" at bounding box center [41, 61] width 28 height 6
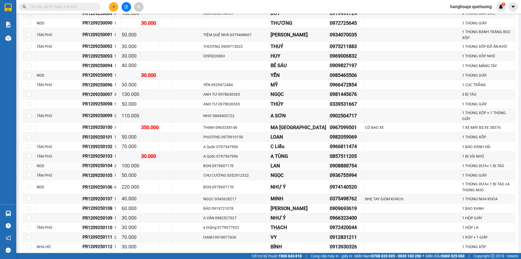
scroll to position [840, 0]
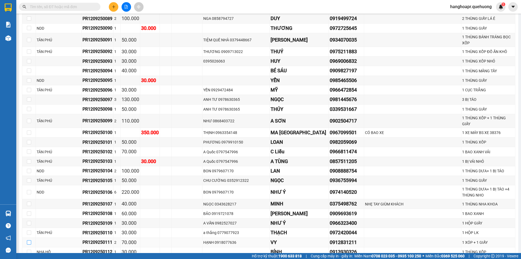
click at [27, 240] on input "checkbox" at bounding box center [29, 242] width 4 height 4
checkbox input "true"
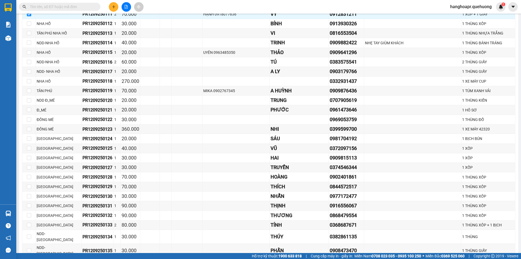
scroll to position [1294, 0]
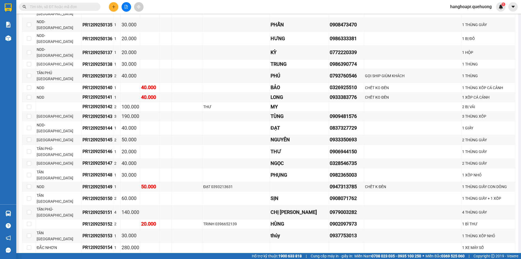
click at [94, 258] on span "Xuống kho gửi" at bounding box center [106, 261] width 24 height 6
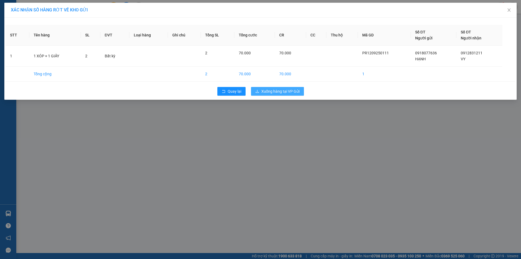
click at [273, 89] on span "Xuống hàng tại VP Gửi" at bounding box center [281, 91] width 38 height 6
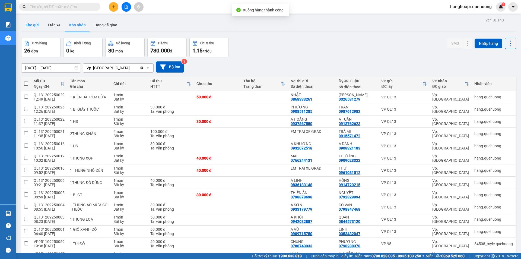
click at [36, 23] on button "Kho gửi" at bounding box center [32, 24] width 22 height 13
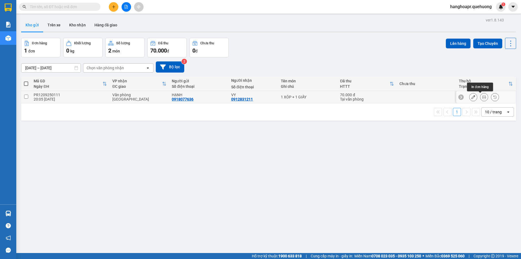
click at [472, 96] on icon at bounding box center [474, 97] width 4 height 4
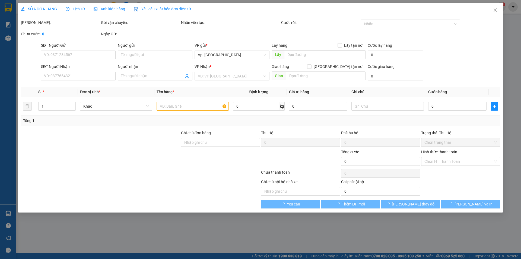
type input "0918077636"
type input "HẠNH"
type input "0912831211"
type input "VY"
type input "70.000"
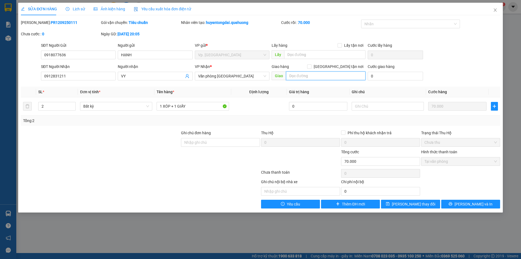
click at [304, 78] on input "text" at bounding box center [326, 75] width 80 height 9
type input "t"
type input "TÂN PHÚ"
click at [404, 201] on span "Lưu thay đổi" at bounding box center [413, 204] width 43 height 6
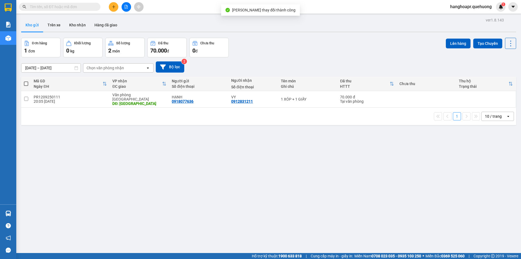
click at [26, 81] on span at bounding box center [26, 83] width 4 height 4
click at [26, 81] on input "checkbox" at bounding box center [26, 81] width 0 height 0
checkbox input "true"
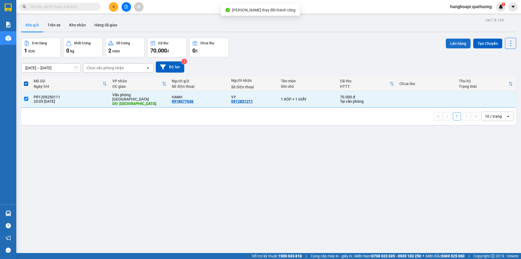
click at [459, 46] on button "Lên hàng" at bounding box center [458, 44] width 25 height 10
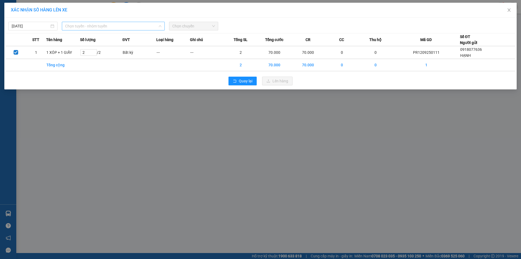
click at [114, 25] on span "Chọn tuyến - nhóm tuyến" at bounding box center [113, 26] width 96 height 8
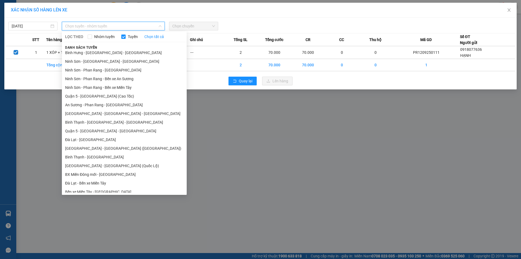
scroll to position [66, 0]
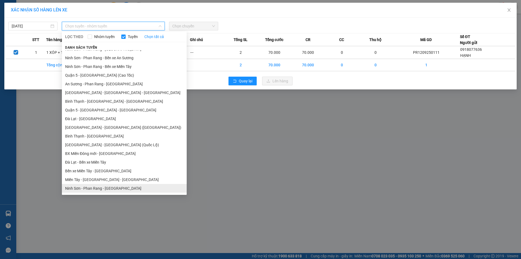
click at [80, 189] on li "Ninh Sơn - Phan Rang - Miền Tây" at bounding box center [124, 188] width 125 height 9
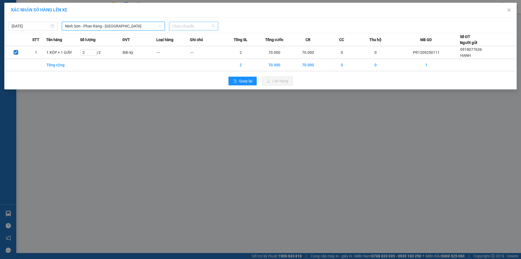
click at [183, 29] on span "Chọn chuyến" at bounding box center [193, 26] width 43 height 8
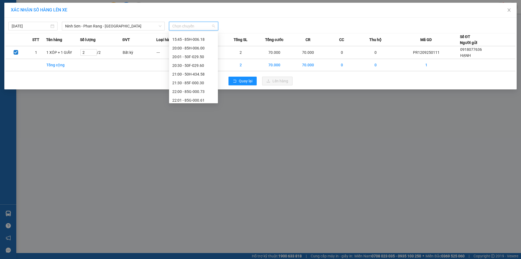
scroll to position [51, 0]
click at [184, 65] on div "21:00 - 50H-434.58" at bounding box center [193, 65] width 42 height 6
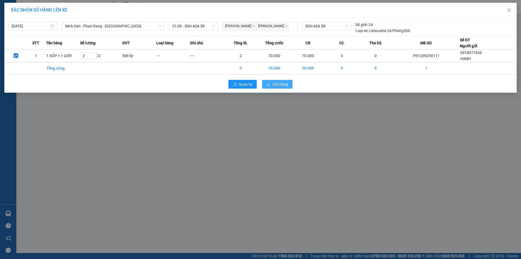
click at [274, 87] on span "Lên hàng" at bounding box center [281, 84] width 16 height 6
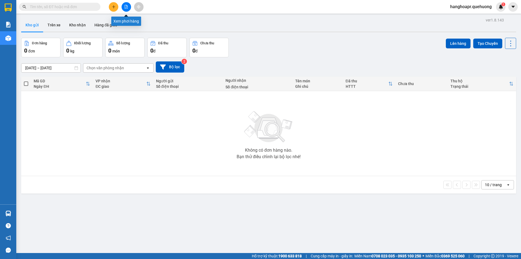
click at [125, 6] on icon "file-add" at bounding box center [126, 7] width 4 height 4
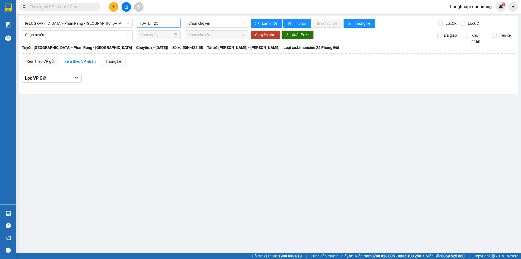
click at [155, 24] on input "12/09/20 25" at bounding box center [156, 23] width 32 height 6
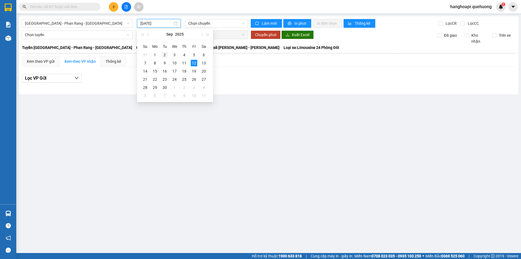
scroll to position [0, 17]
click at [148, 36] on span "button" at bounding box center [148, 34] width 3 height 3
click at [131, 106] on main "Sài Gòn - Phan Rang - Ninh Sơn 12/09/2025 Chọn chuyến Làm mới In phơi In đơn ch…" at bounding box center [260, 126] width 521 height 253
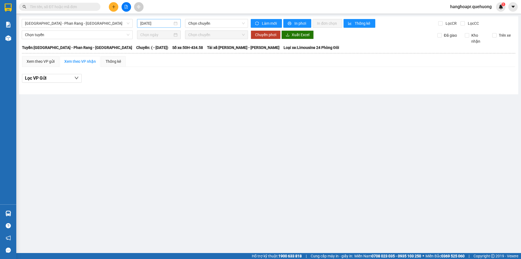
click at [152, 26] on input "12/09/2025" at bounding box center [156, 23] width 32 height 6
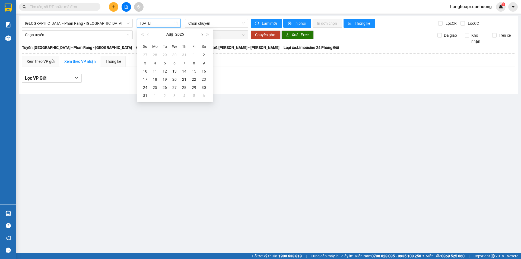
click at [200, 36] on button "button" at bounding box center [202, 34] width 6 height 11
click at [185, 64] on div "11" at bounding box center [184, 63] width 7 height 7
type input "11/09/2025"
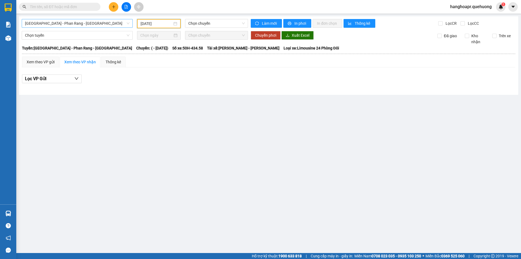
click at [105, 21] on span "Sài Gòn - Phan Rang - Ninh Sơn" at bounding box center [77, 23] width 105 height 8
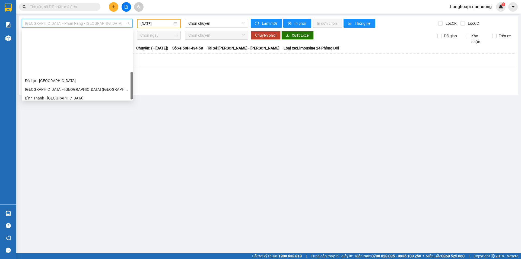
scroll to position [148, 0]
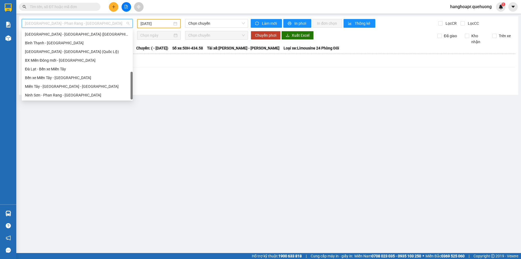
drag, startPoint x: 132, startPoint y: 55, endPoint x: 139, endPoint y: 117, distance: 62.3
click at [139, 117] on body "Kết quả tìm kiếm ( 0 ) Bộ lọc No Data hanghoapr.quehuong 1 Báo cáo 1. Doanh số …" at bounding box center [260, 129] width 521 height 259
click at [71, 86] on div "Miền Tây - Phan Rang - Ninh Sơn" at bounding box center [77, 86] width 105 height 6
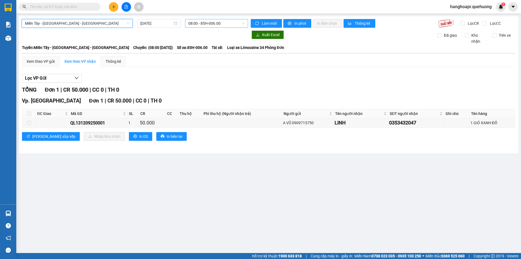
click at [215, 22] on span "08:00 - 85H-006.00" at bounding box center [216, 23] width 56 height 8
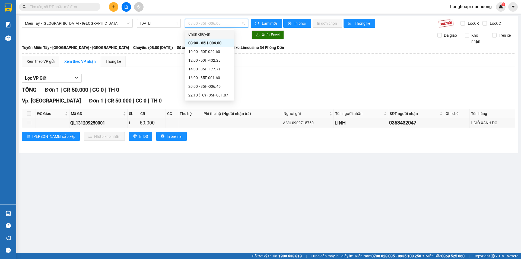
scroll to position [52, 0]
click at [205, 93] on div "23:59 - 85H-006.18" at bounding box center [209, 95] width 42 height 6
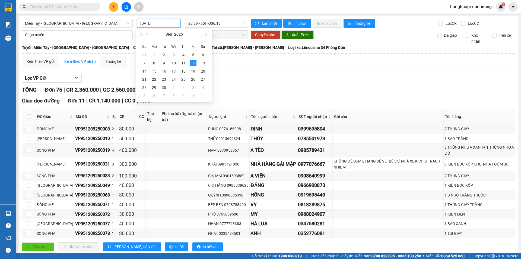
click at [151, 23] on input "12/09/2025" at bounding box center [156, 23] width 32 height 6
click at [184, 62] on div "11" at bounding box center [183, 63] width 7 height 7
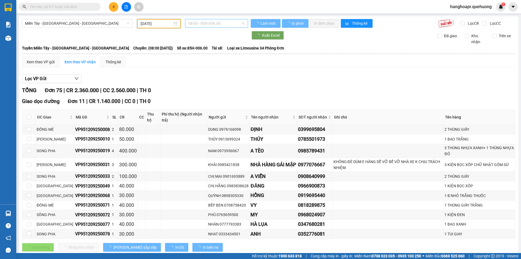
click at [222, 23] on span "08:00 - 85H-006.00" at bounding box center [216, 23] width 56 height 8
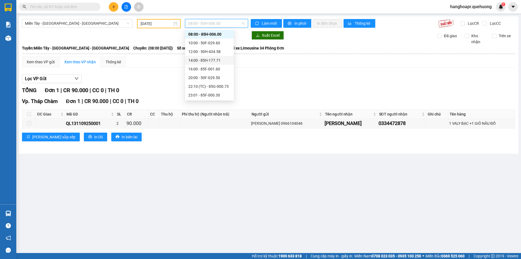
scroll to position [52, 0]
click at [210, 93] on div "23:59 - 85H-006.18" at bounding box center [209, 95] width 42 height 6
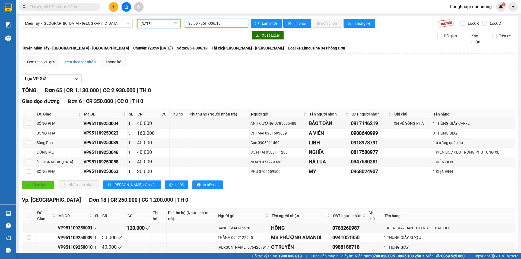
click at [164, 25] on input "11/09/2025" at bounding box center [157, 24] width 32 height 6
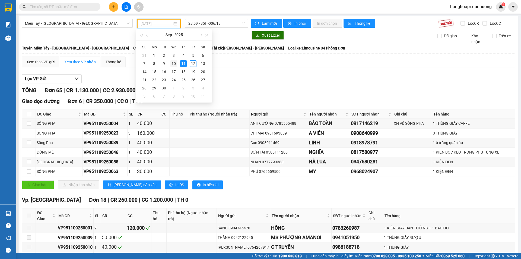
click at [175, 65] on div "10" at bounding box center [174, 63] width 7 height 7
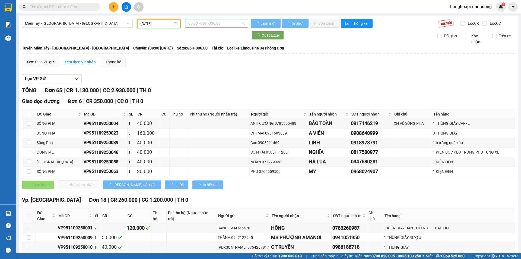
click at [202, 25] on span "08:00 - 85H-006.00" at bounding box center [216, 23] width 56 height 8
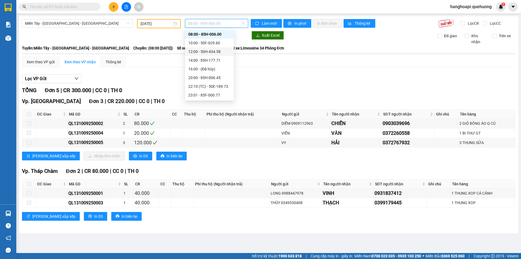
scroll to position [52, 0]
click at [203, 94] on div "23:59 - 85H-006.18" at bounding box center [209, 95] width 42 height 6
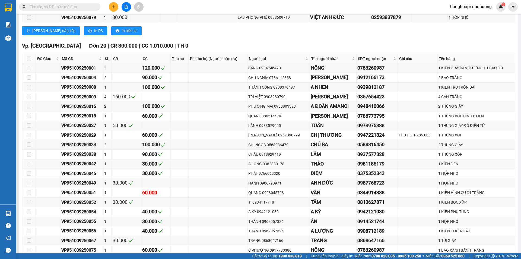
scroll to position [758, 0]
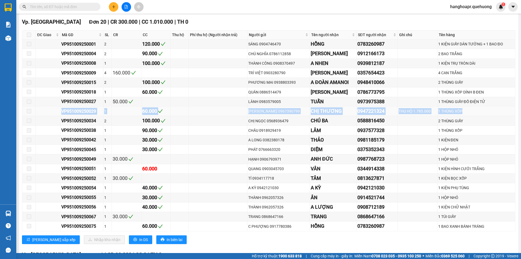
drag, startPoint x: 60, startPoint y: 110, endPoint x: 476, endPoint y: 112, distance: 415.2
click at [476, 112] on tr "VP951009250029 1 60.000 HOÀNG LONG 0967390799 CHỊ THƯƠNG 0947221324 THU HỘ 1.78…" at bounding box center [268, 111] width 493 height 10
copy tr "VP951009250029 1 60.000 HOÀNG LONG 0967390799 CHỊ THƯƠNG 0947221324 THU HỘ 1.78…"
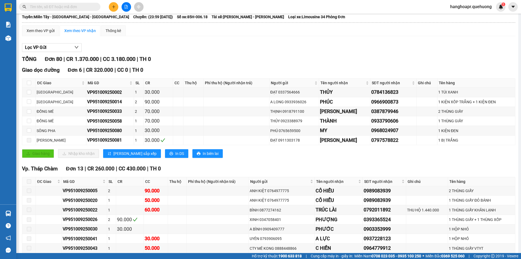
scroll to position [0, 0]
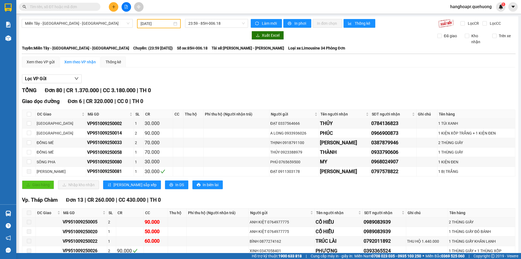
click at [256, 52] on th at bounding box center [269, 53] width 494 height 5
click at [158, 26] on input "10/09/2025" at bounding box center [157, 24] width 32 height 6
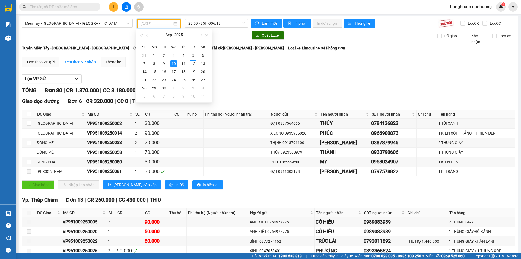
type input "10/09/2025"
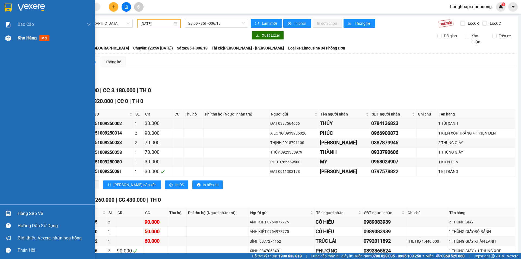
click at [10, 34] on div at bounding box center [9, 38] width 10 height 10
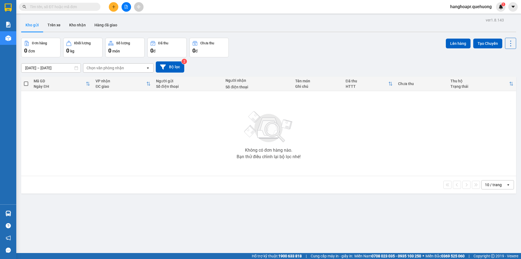
click at [484, 5] on span "hanghoapr.quehuong" at bounding box center [471, 6] width 50 height 7
click at [461, 18] on span "Đăng xuất" at bounding box center [473, 17] width 39 height 6
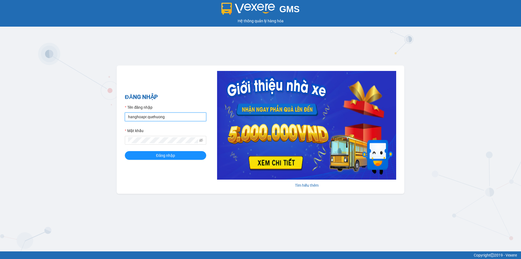
click at [157, 119] on input "hanghoapr.quehuong" at bounding box center [165, 116] width 81 height 9
type input "huyentongdai.quehuong"
click at [177, 157] on button "Đăng nhập" at bounding box center [165, 155] width 81 height 9
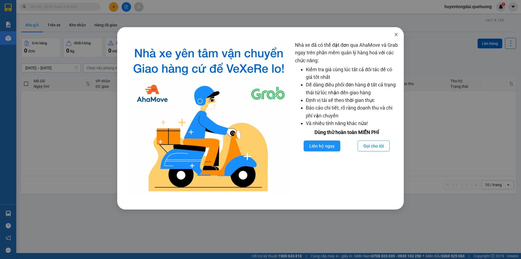
click at [398, 35] on icon "close" at bounding box center [396, 34] width 4 height 4
